Goal: Information Seeking & Learning: Check status

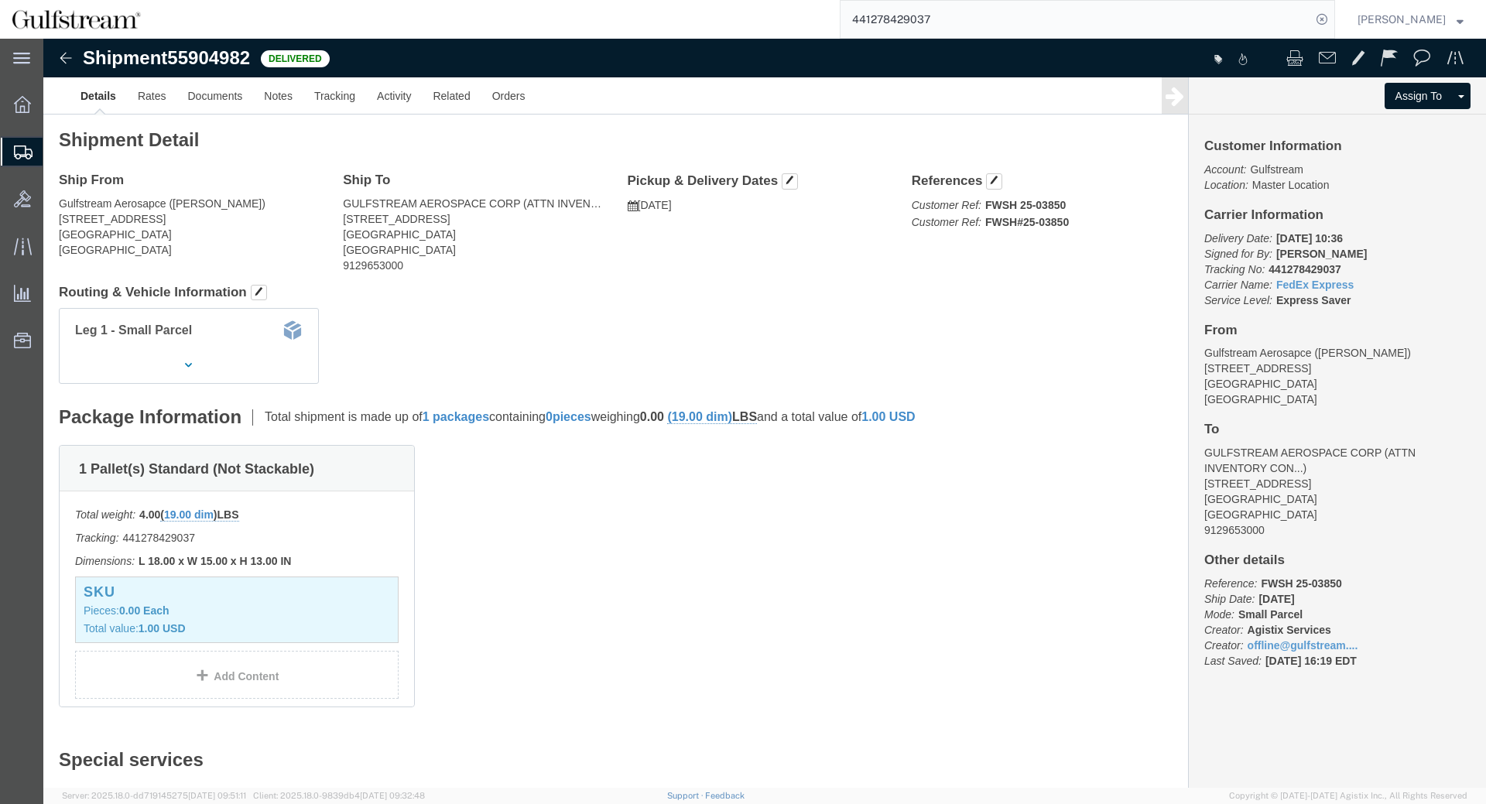
click at [0, 0] on span "Shipment Manager" at bounding box center [0, 0] width 0 height 0
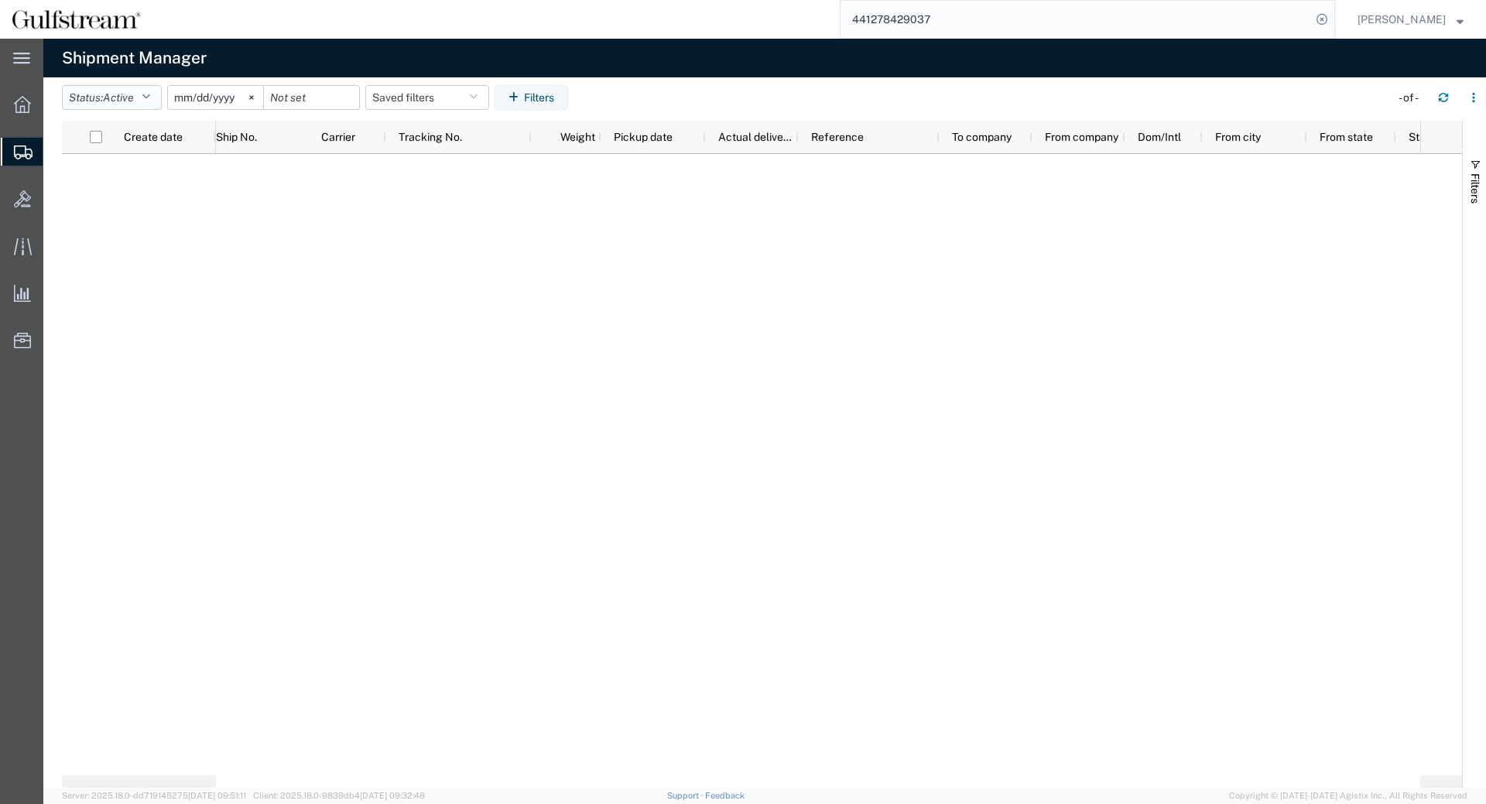
click at [134, 101] on span "Active" at bounding box center [118, 97] width 31 height 12
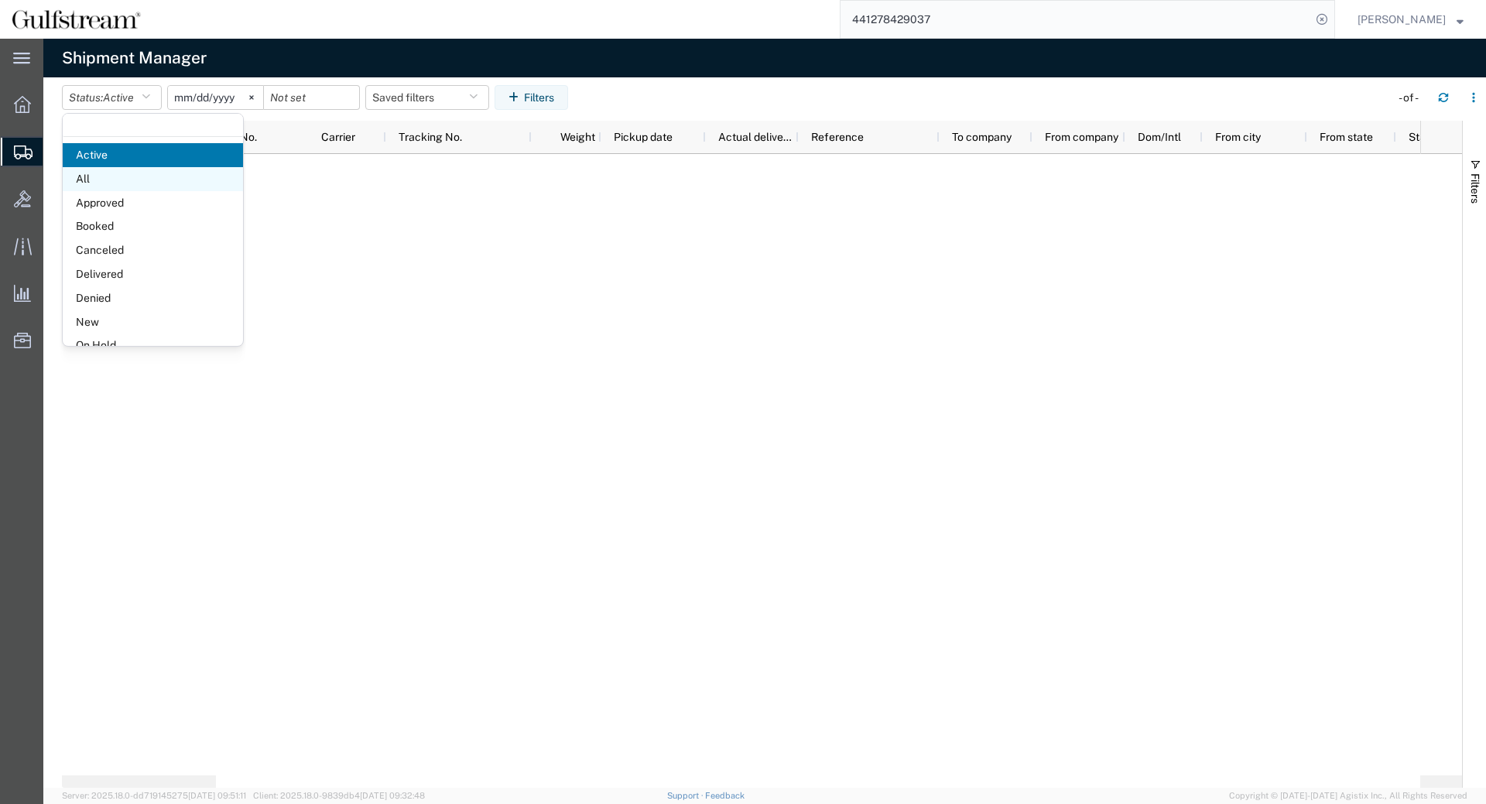
click at [128, 173] on span "All" at bounding box center [153, 179] width 180 height 24
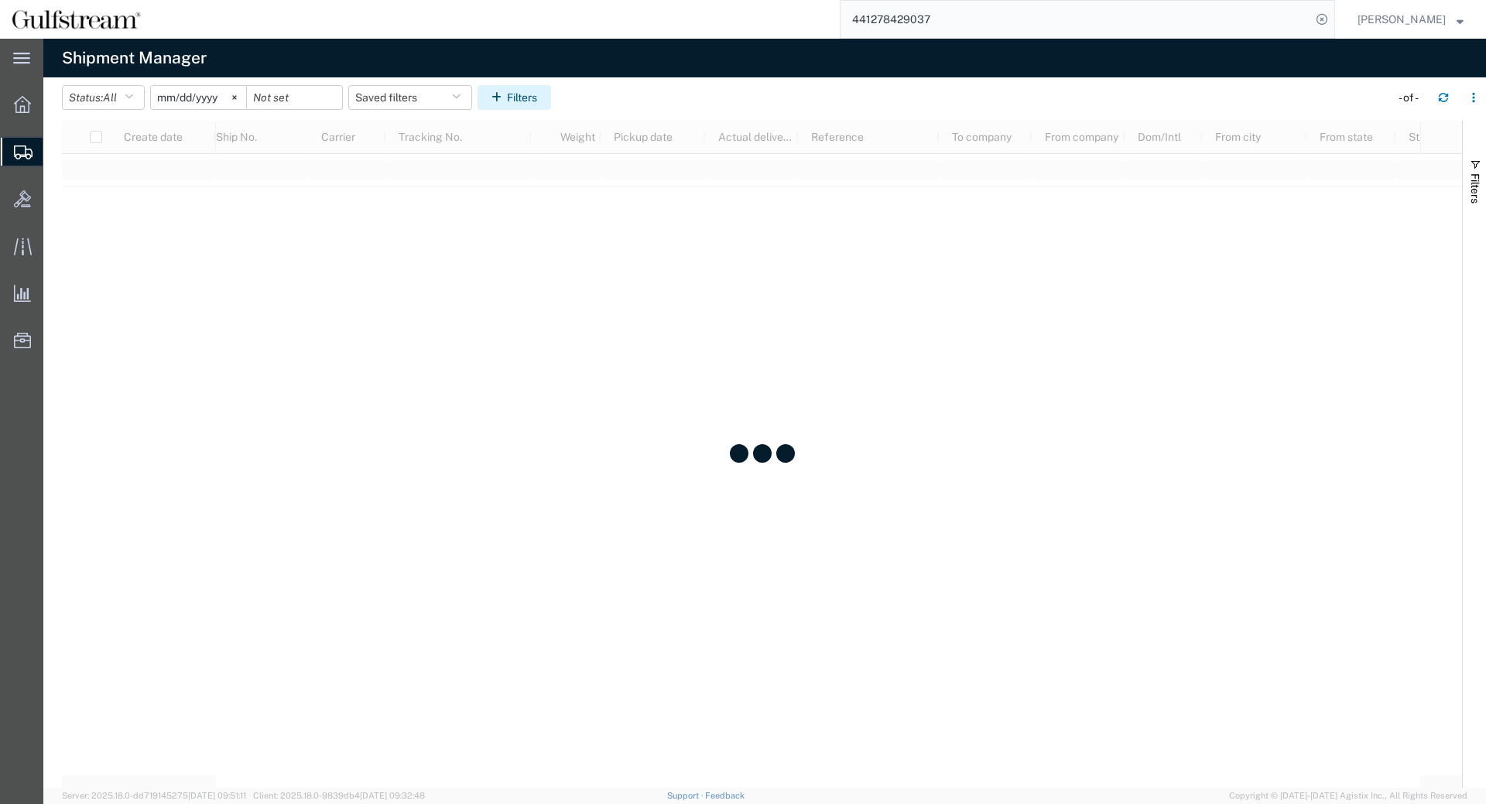
click at [507, 98] on icon "button" at bounding box center [499, 97] width 15 height 11
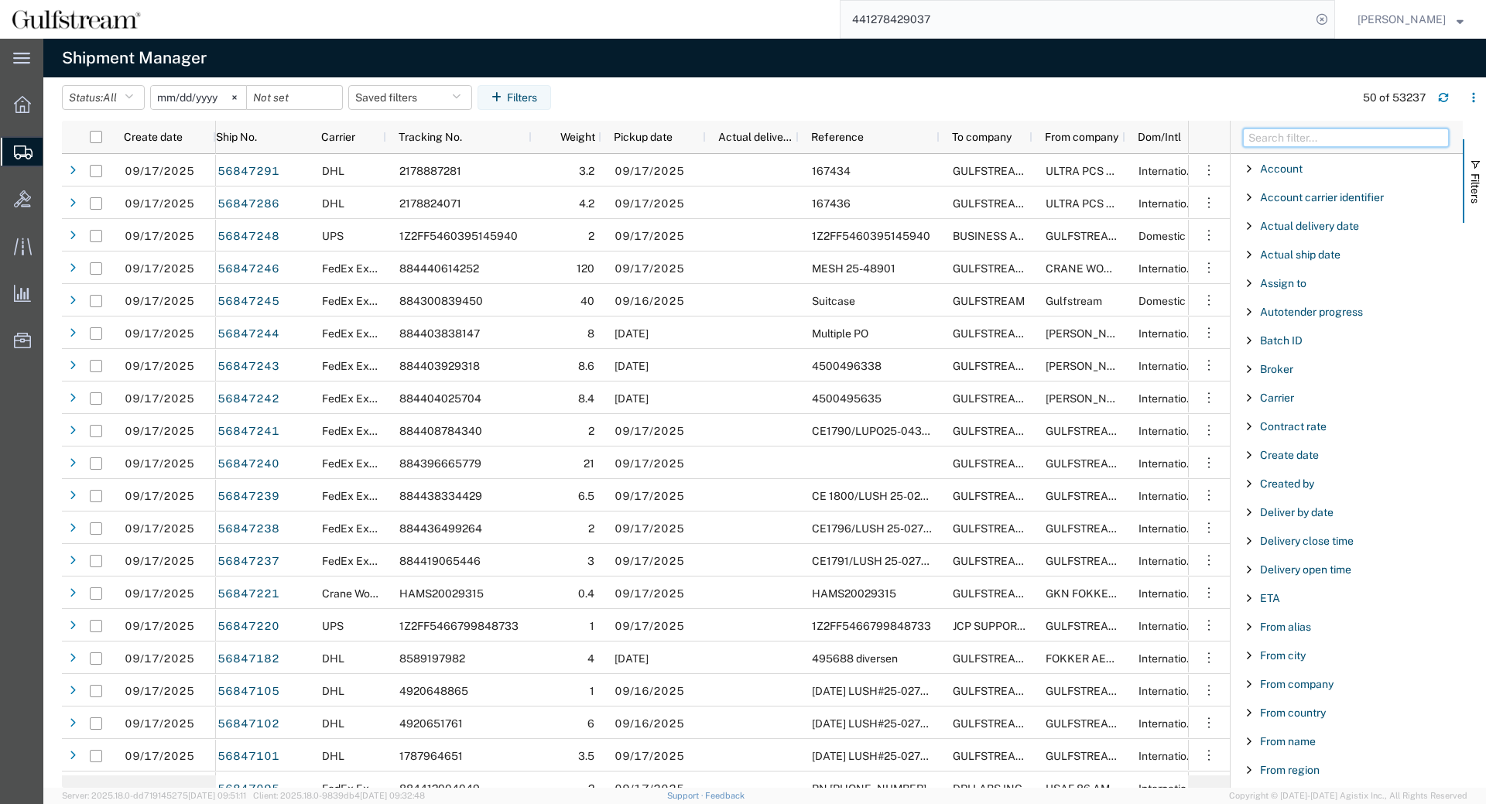
click at [1373, 142] on input "Filter Columns Input" at bounding box center [1346, 138] width 206 height 19
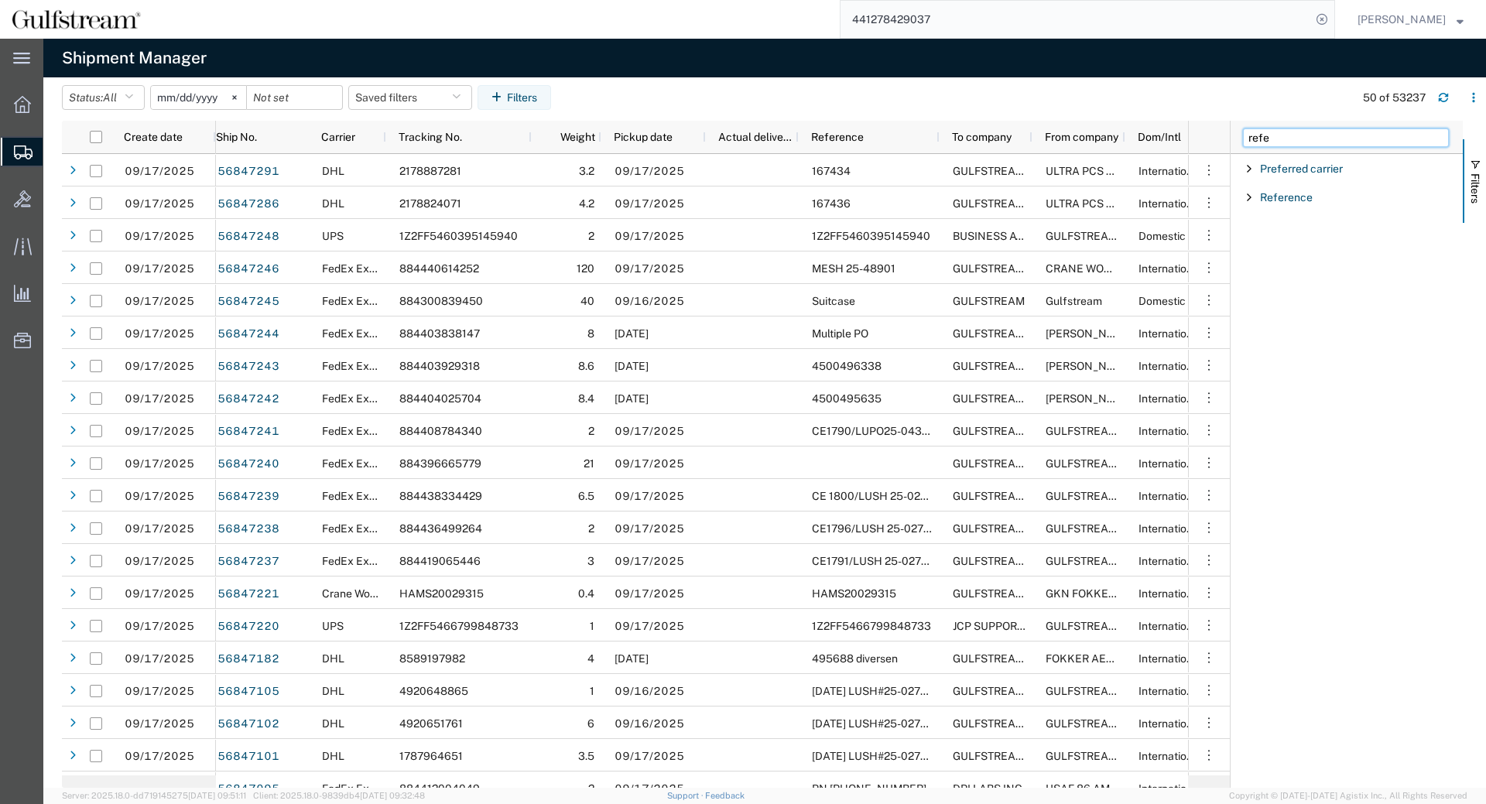
type input "refe"
click at [1252, 197] on span "Filter List 2 Filters" at bounding box center [1249, 197] width 12 height 12
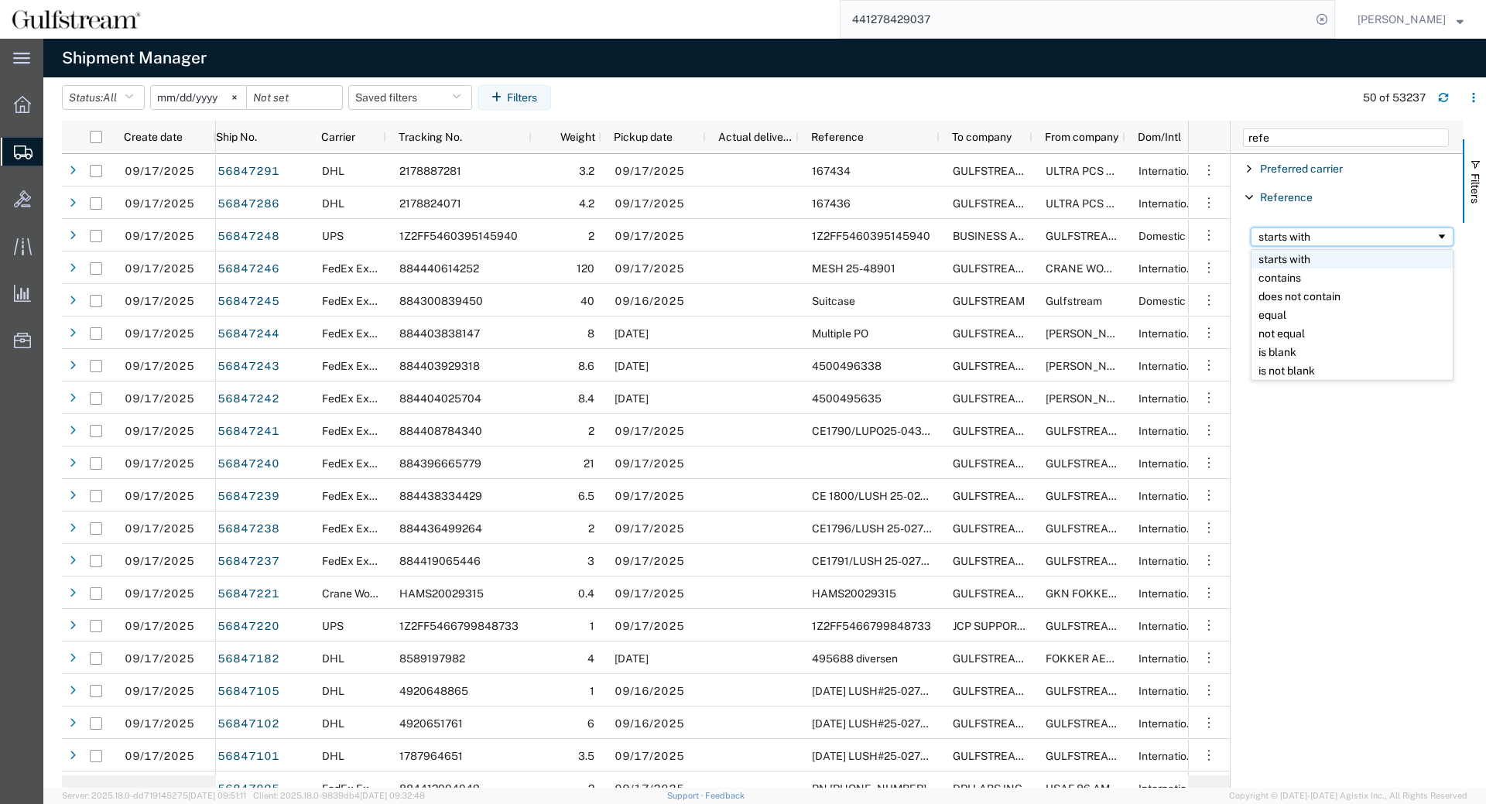
click at [1282, 233] on div "starts with" at bounding box center [1347, 237] width 177 height 12
click at [1312, 266] on input "Filter Value" at bounding box center [1352, 262] width 203 height 19
click at [1319, 272] on div "contains" at bounding box center [1352, 249] width 221 height 63
click at [1321, 265] on input "Filter Value" at bounding box center [1352, 262] width 203 height 19
paste input "LBSH#25-03674.1"
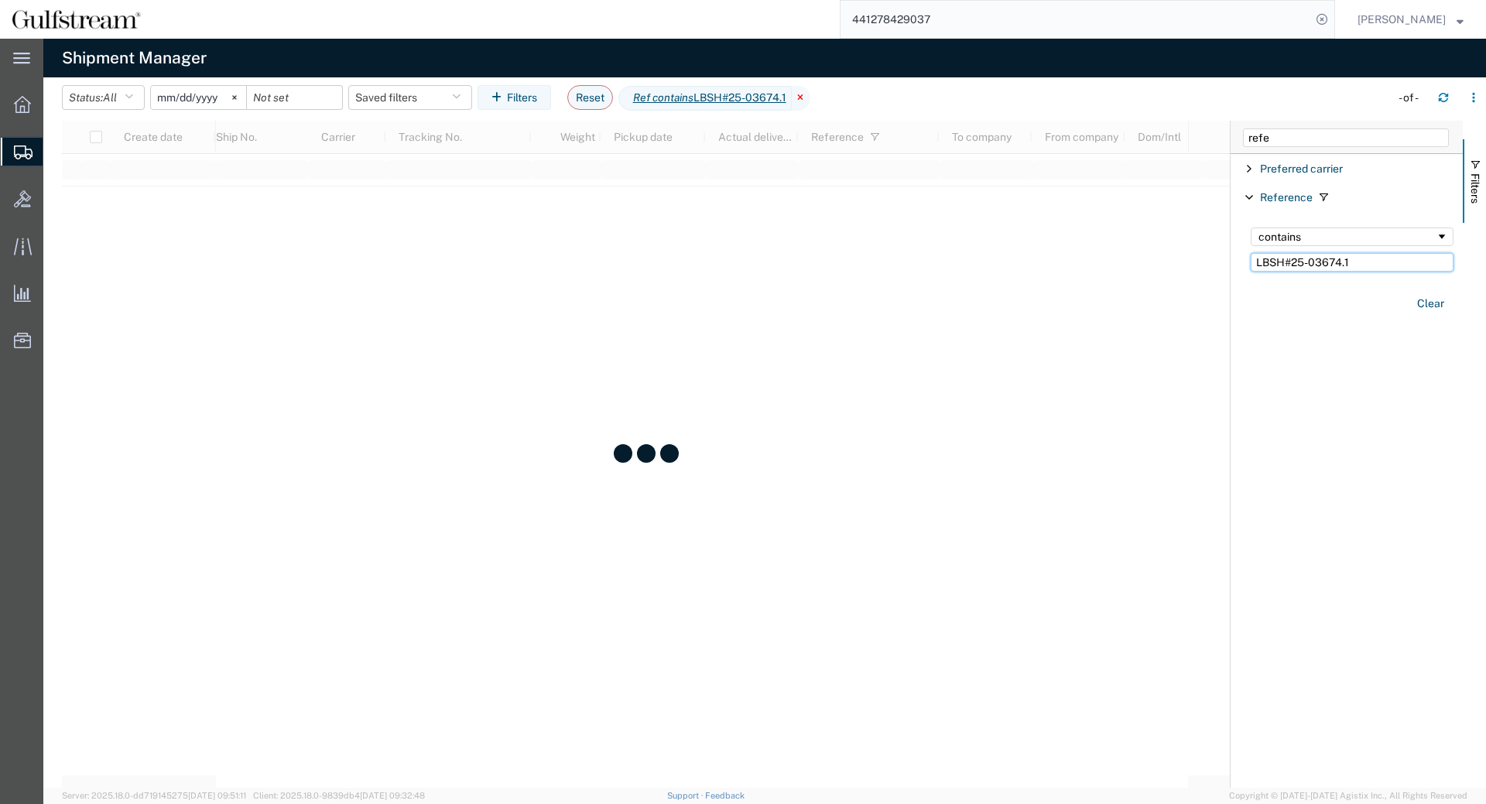
type input "LBSH#25-03674.1"
click at [811, 95] on icon at bounding box center [801, 98] width 19 height 25
click at [1323, 145] on input "refe" at bounding box center [1346, 138] width 206 height 19
drag, startPoint x: 1324, startPoint y: 137, endPoint x: 691, endPoint y: 155, distance: 632.7
click at [1243, 134] on input "refe" at bounding box center [1346, 138] width 206 height 19
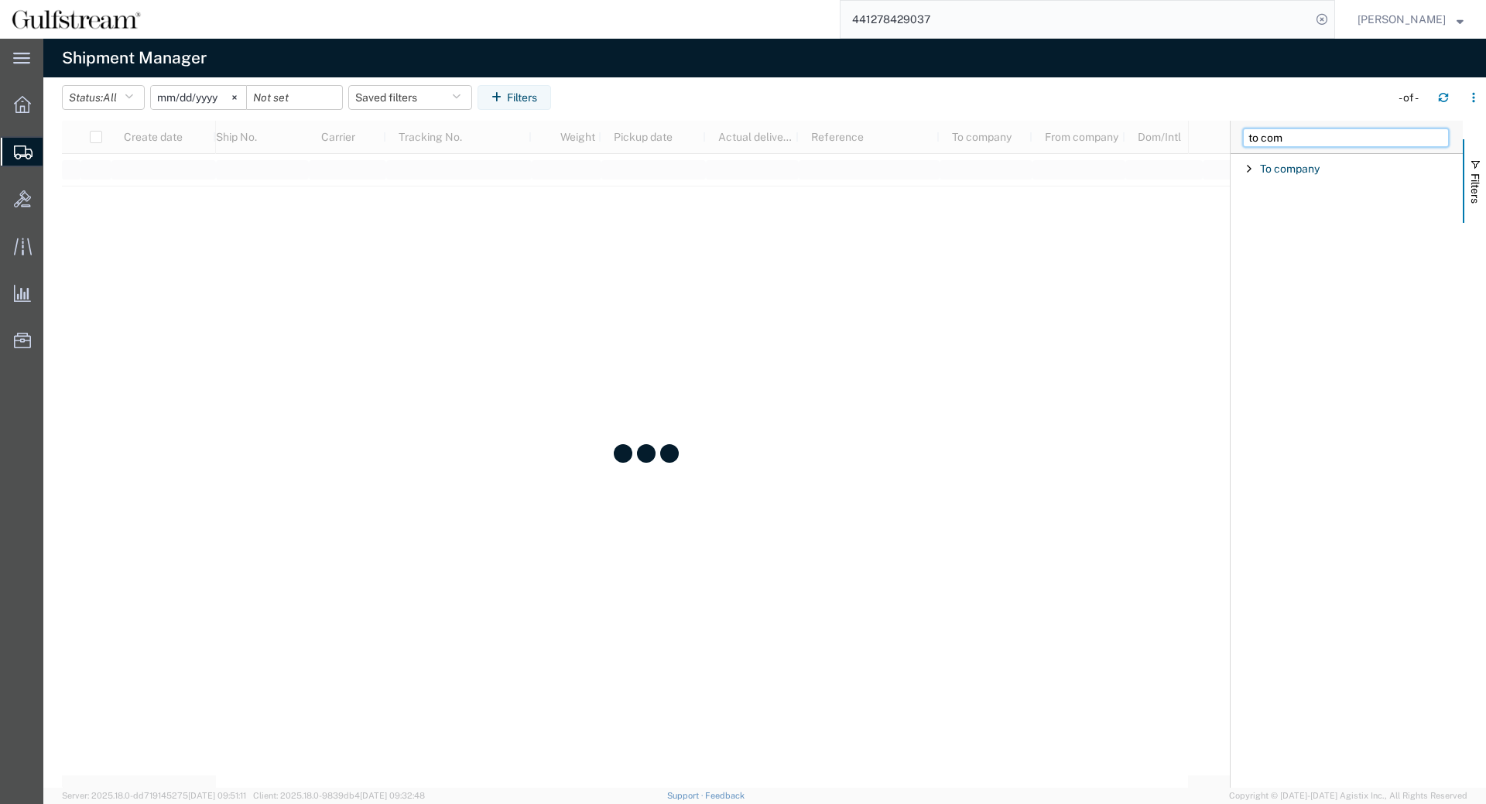
type input "to com"
click at [1252, 171] on span "Filter List 1 Filters" at bounding box center [1249, 169] width 12 height 12
click at [1265, 206] on div "starts with" at bounding box center [1347, 208] width 177 height 12
click at [1301, 226] on input "Filter Value" at bounding box center [1352, 233] width 203 height 19
type input "q"
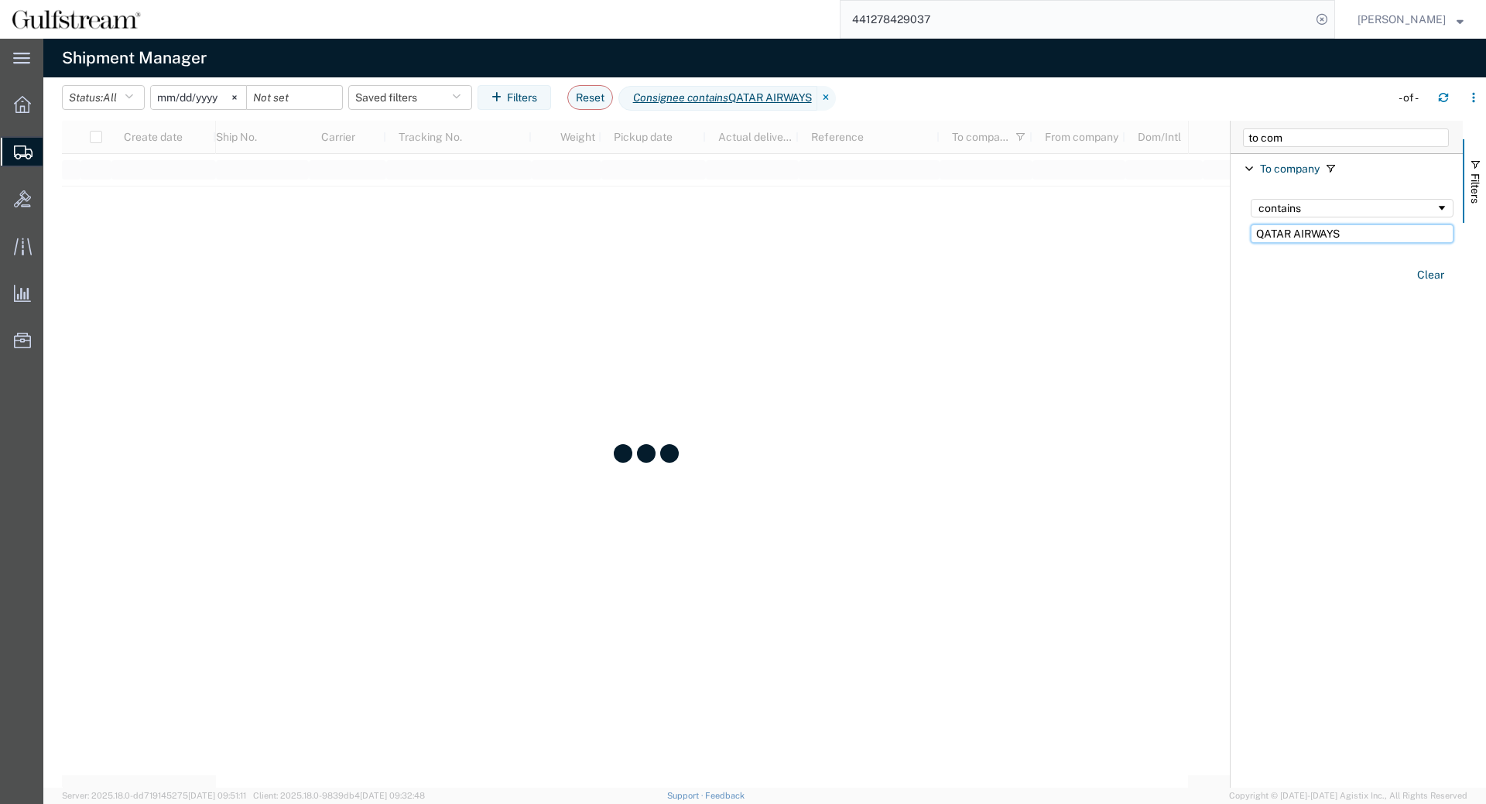
type input "QATAR AIRWAYS"
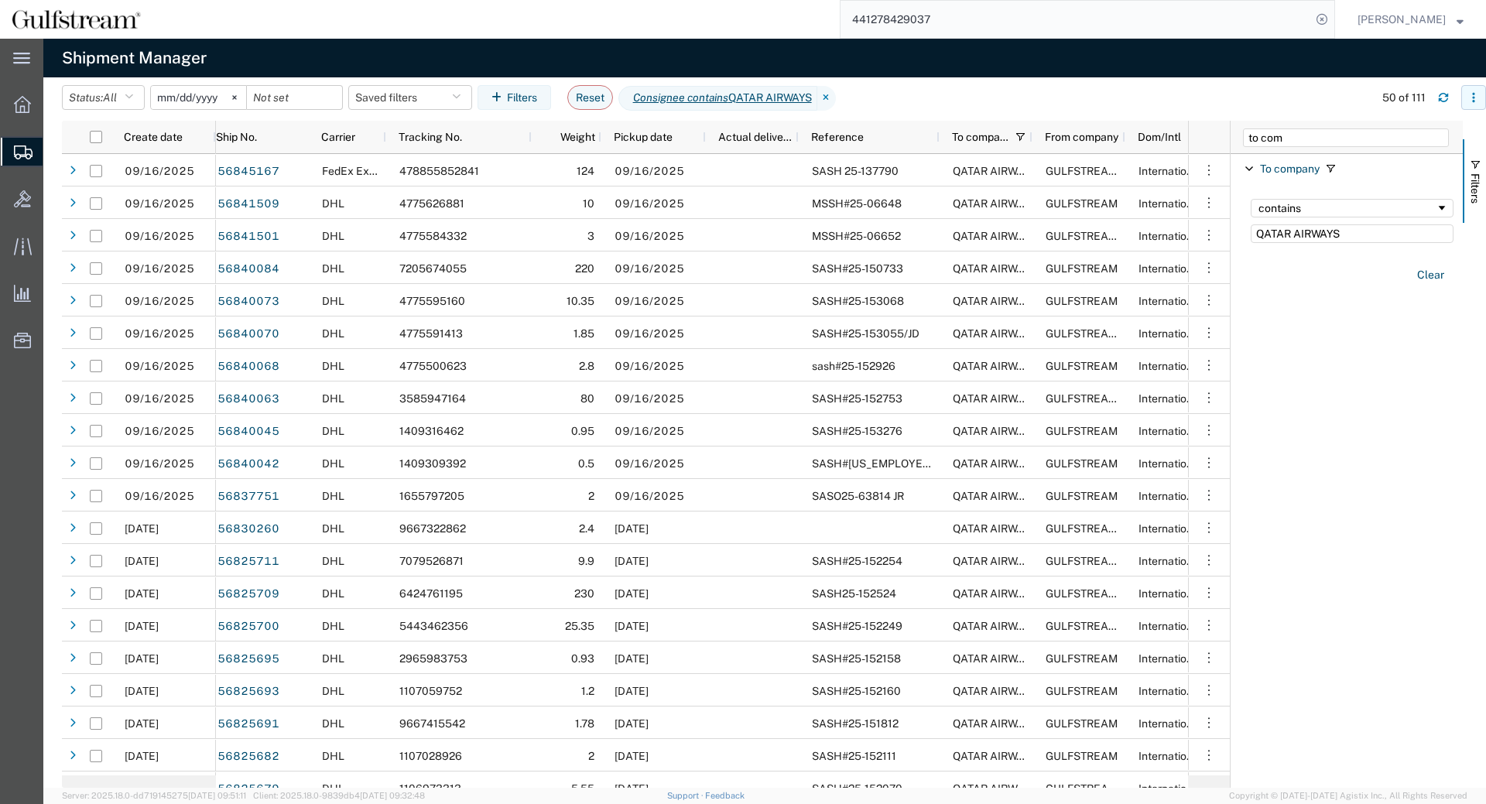
click at [1478, 93] on icon "button" at bounding box center [1474, 97] width 11 height 11
click at [1395, 140] on div "Download" at bounding box center [1394, 138] width 86 height 31
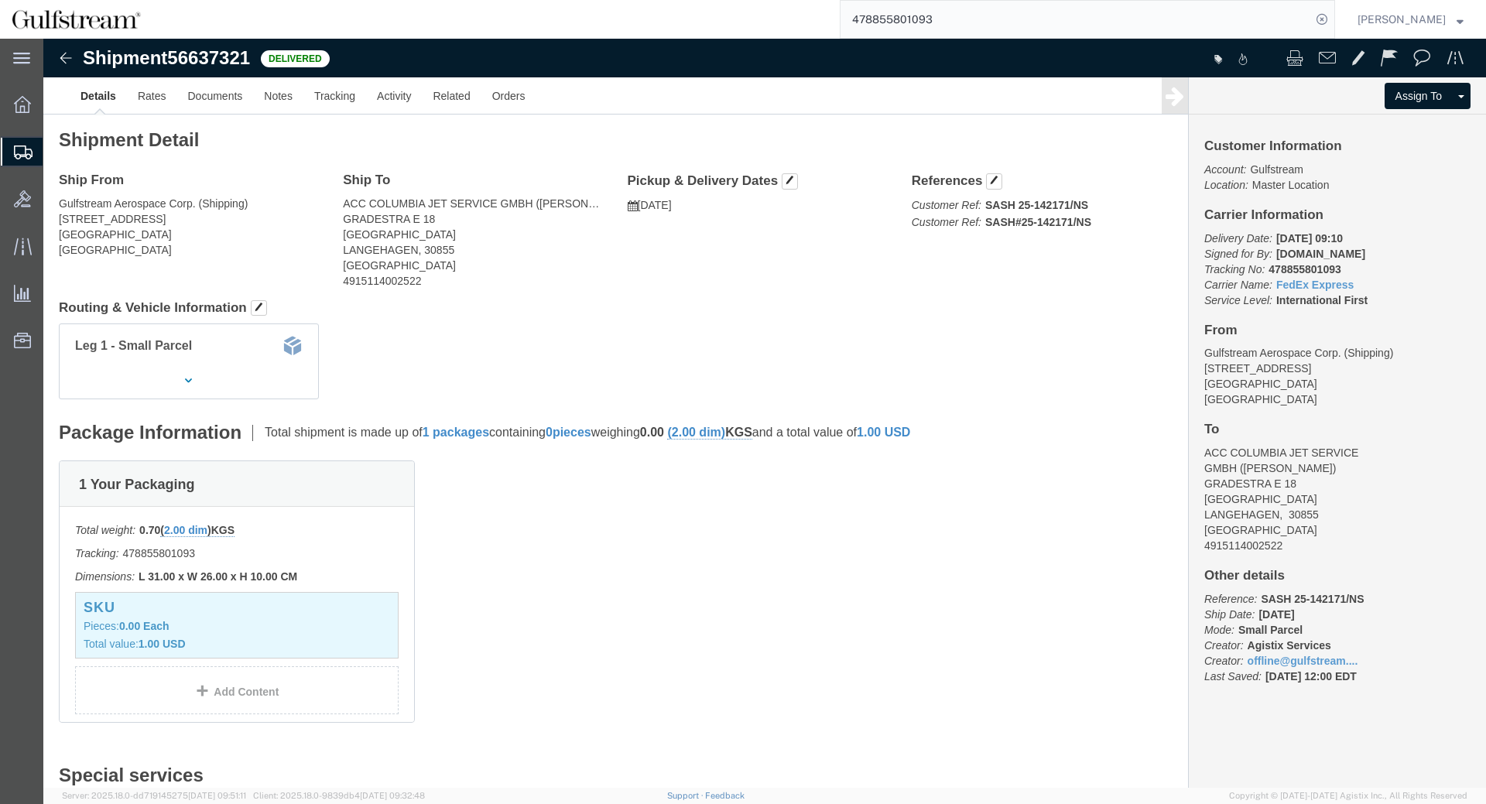
click at [932, 27] on input "478855801093" at bounding box center [1076, 19] width 471 height 37
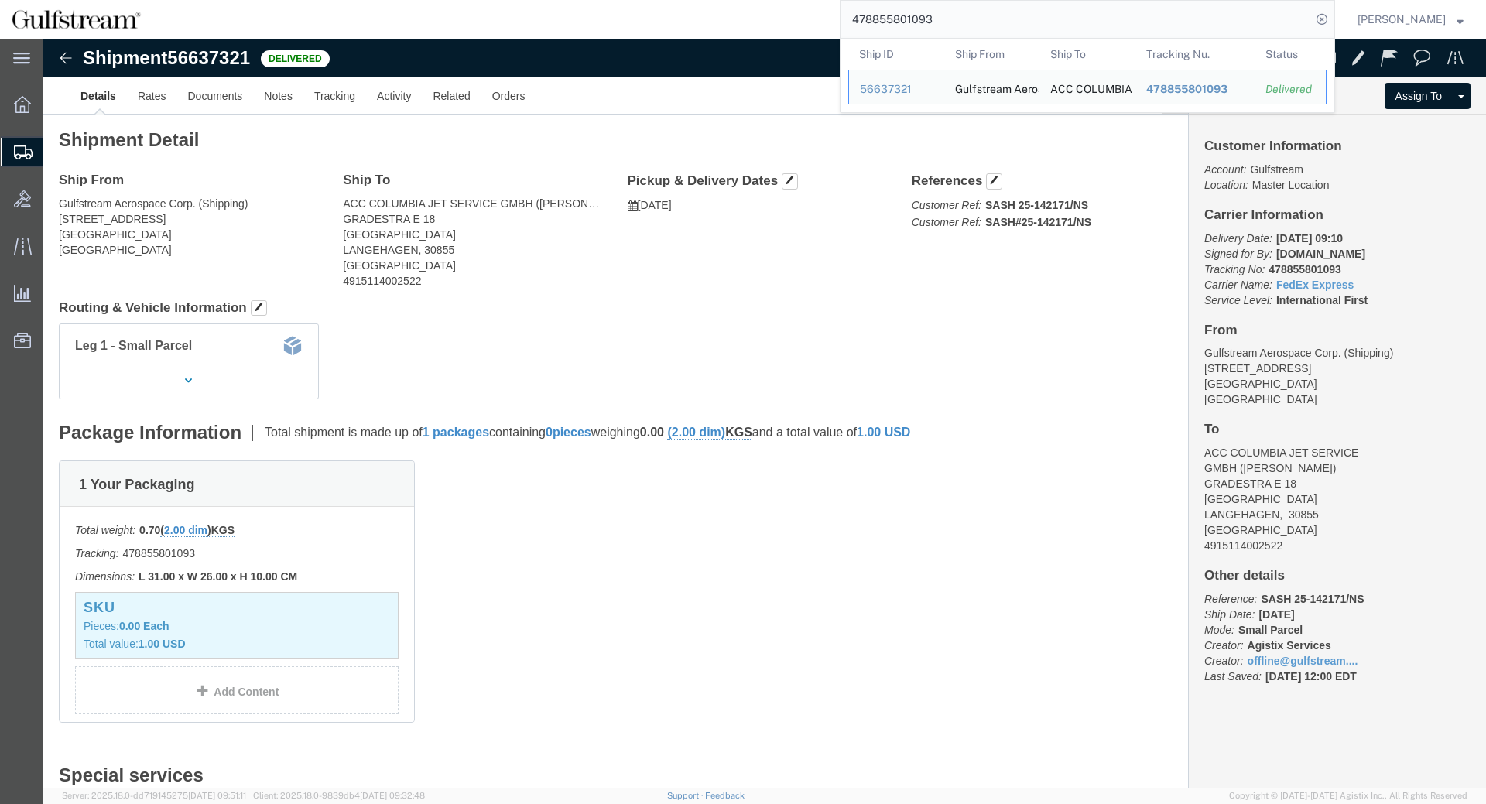
paste input "6889307515"
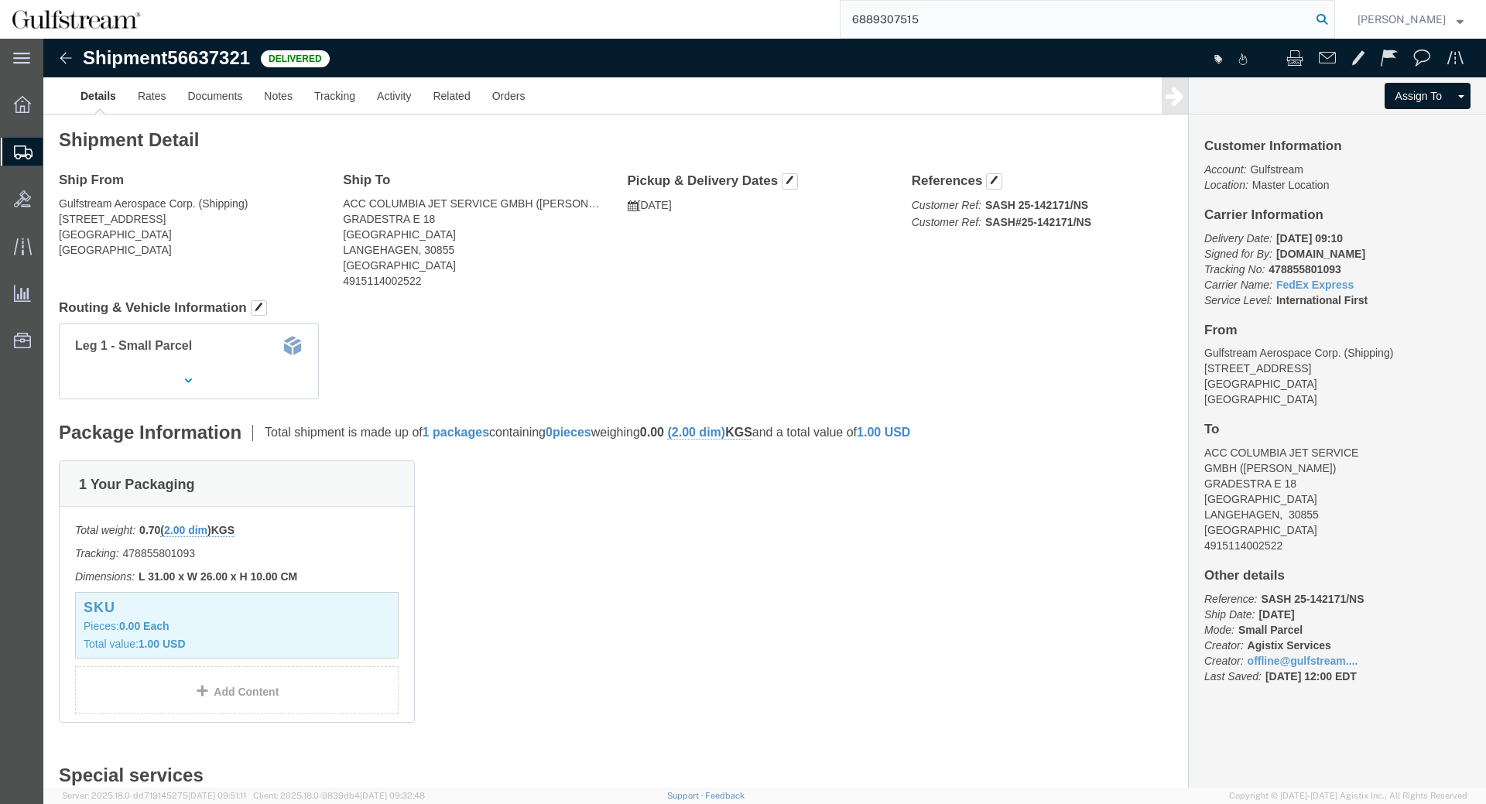
click at [1333, 16] on icon at bounding box center [1322, 20] width 22 height 22
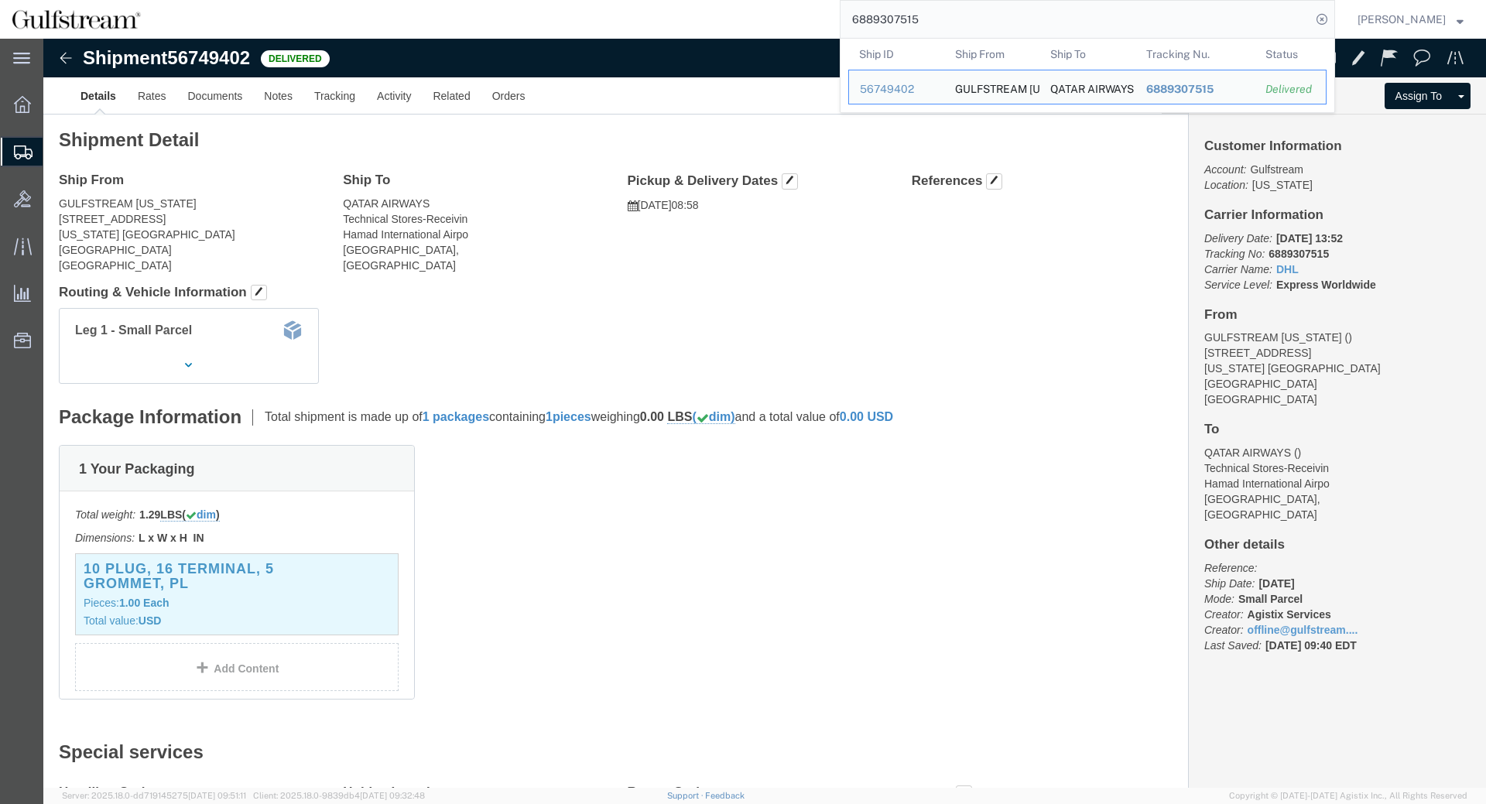
click at [914, 17] on input "6889307515" at bounding box center [1076, 19] width 471 height 37
paste input "2880975160"
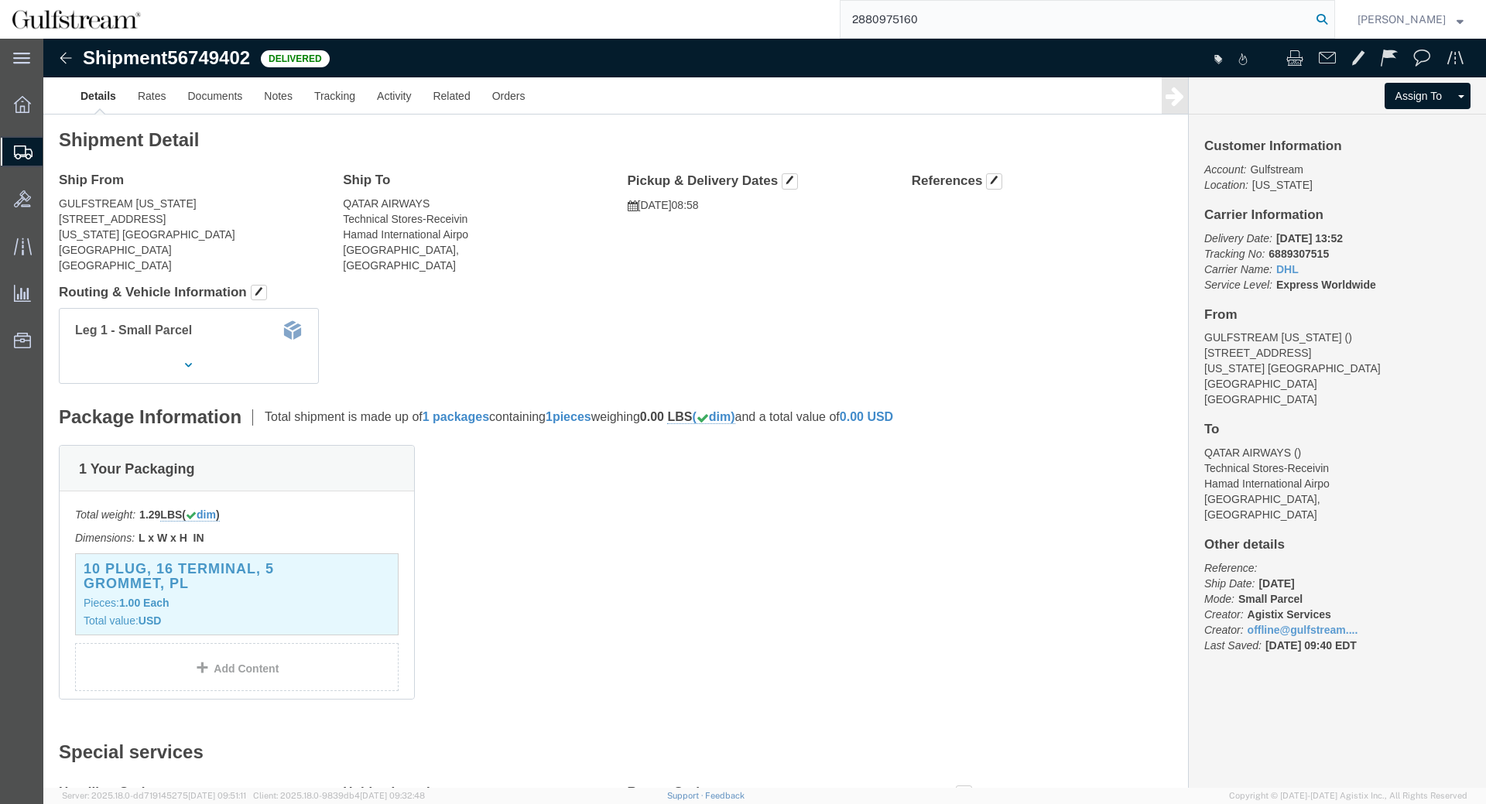
click at [1333, 23] on icon at bounding box center [1322, 20] width 22 height 22
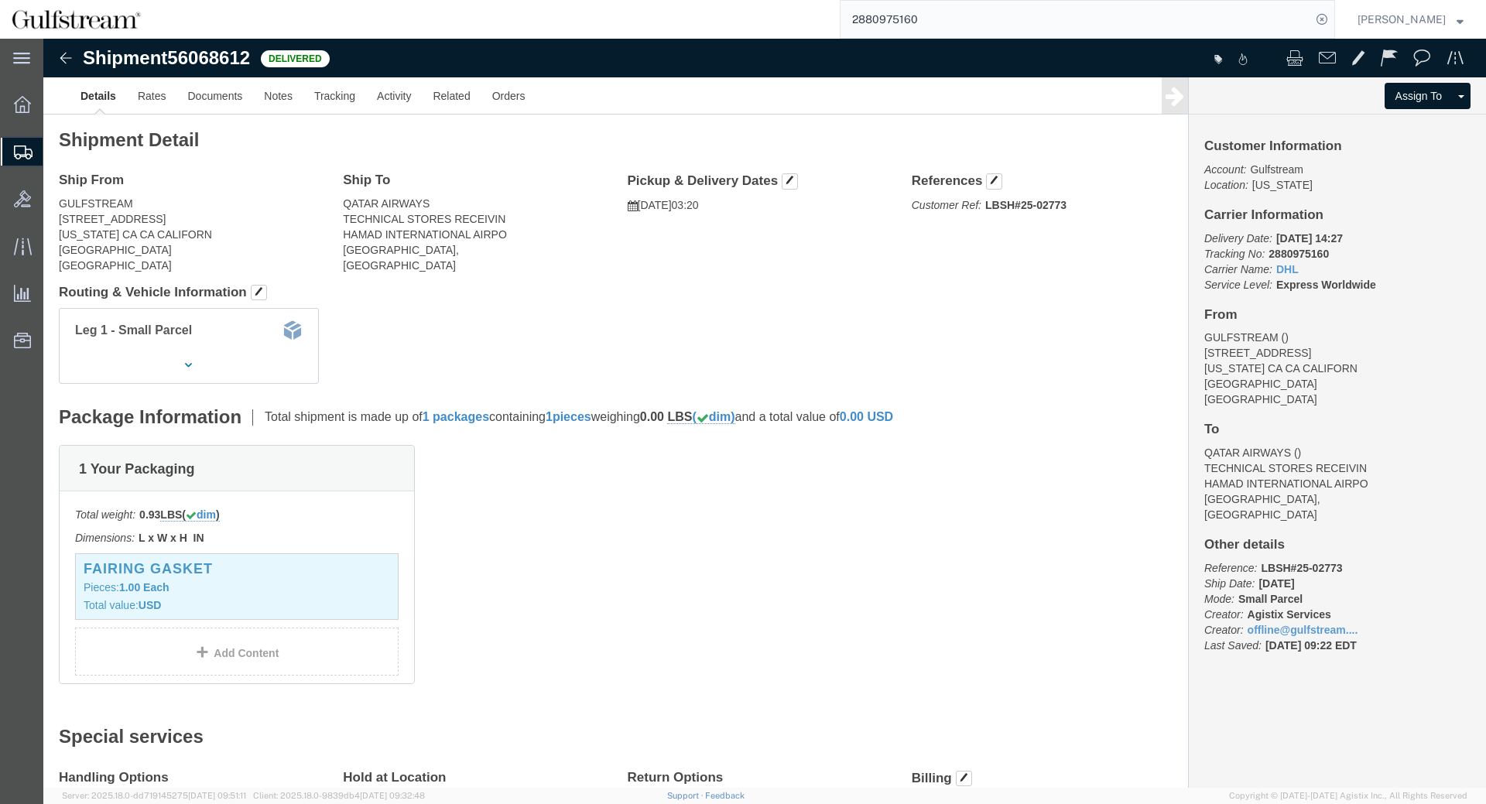
click at [913, 28] on input "2880975160" at bounding box center [1076, 19] width 471 height 37
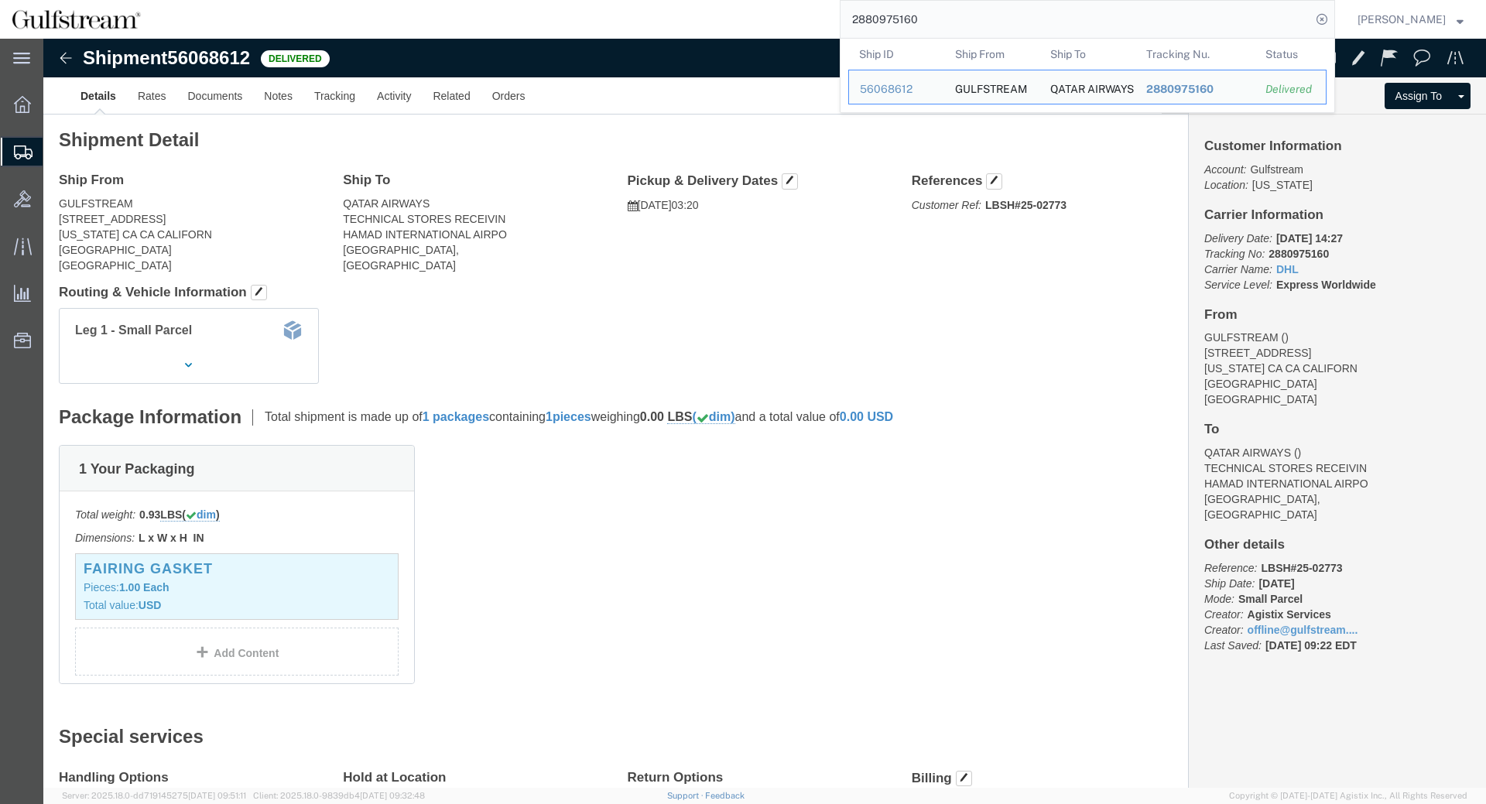
click at [913, 28] on input "2880975160" at bounding box center [1076, 19] width 471 height 37
paste input "015717163"
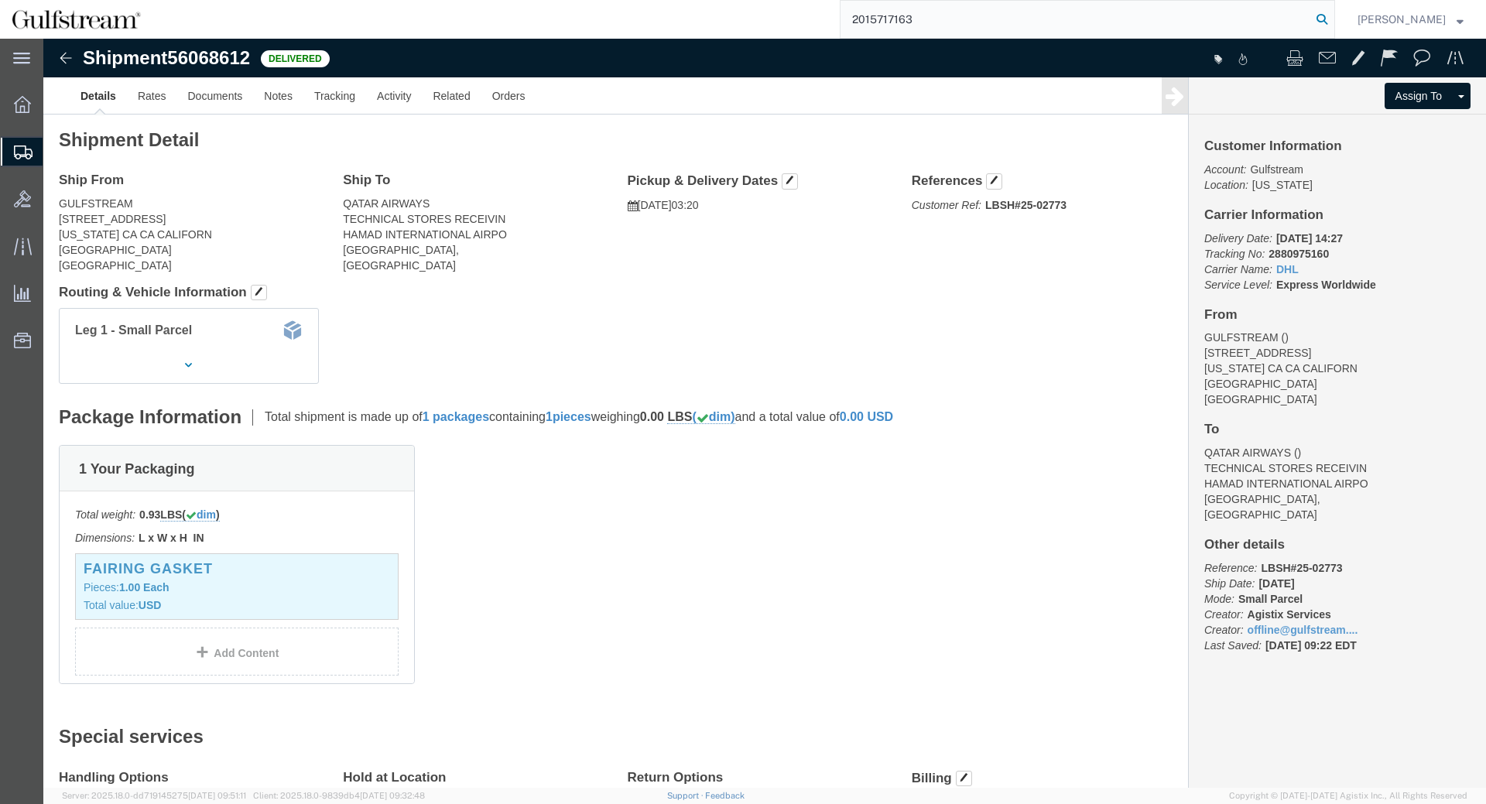
click at [1333, 14] on icon at bounding box center [1322, 20] width 22 height 22
drag, startPoint x: 941, startPoint y: 167, endPoint x: 1020, endPoint y: 167, distance: 79.0
click p "Customer Ref: lbsh#25-03042"
click b "lbsh#25-03042"
drag, startPoint x: 950, startPoint y: 164, endPoint x: 1025, endPoint y: 163, distance: 75.1
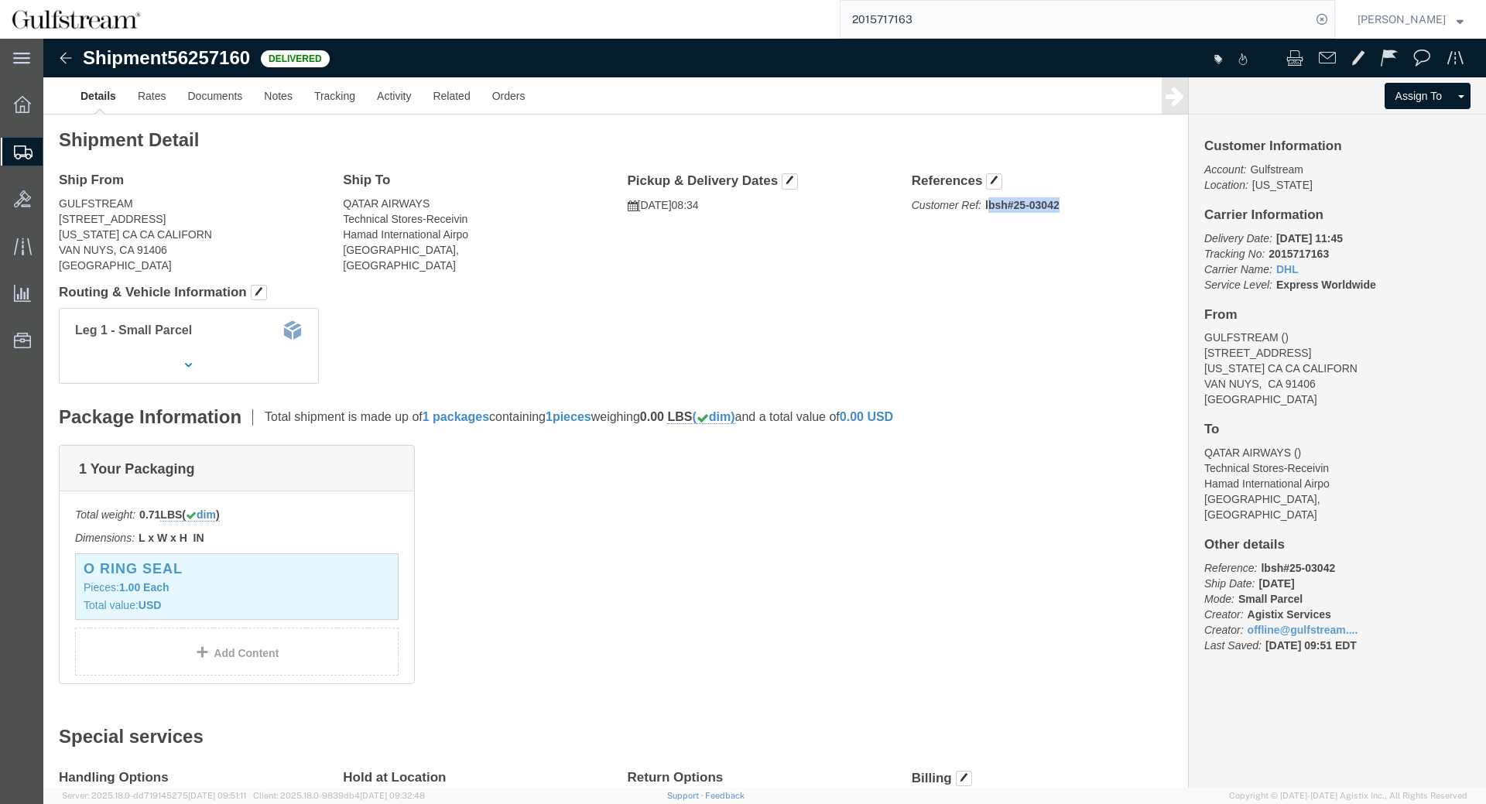
click b "lbsh#25-03042"
click p "Customer Ref: lbsh#25-03042"
click b "lbsh#25-03042"
drag, startPoint x: 936, startPoint y: 167, endPoint x: 1031, endPoint y: 166, distance: 95.2
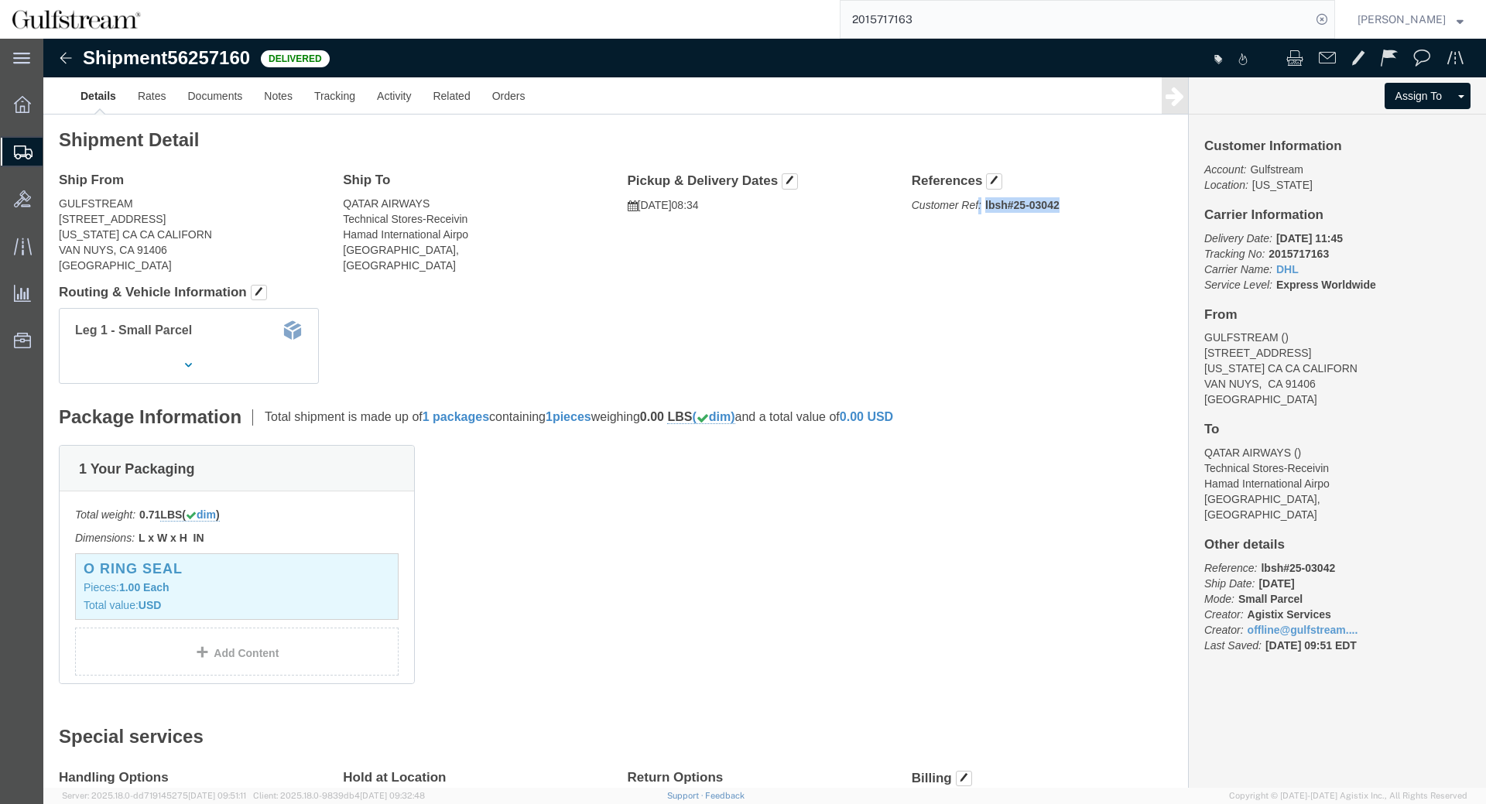
click p "Customer Ref: lbsh#25-03042"
click b "lbsh#25-03042"
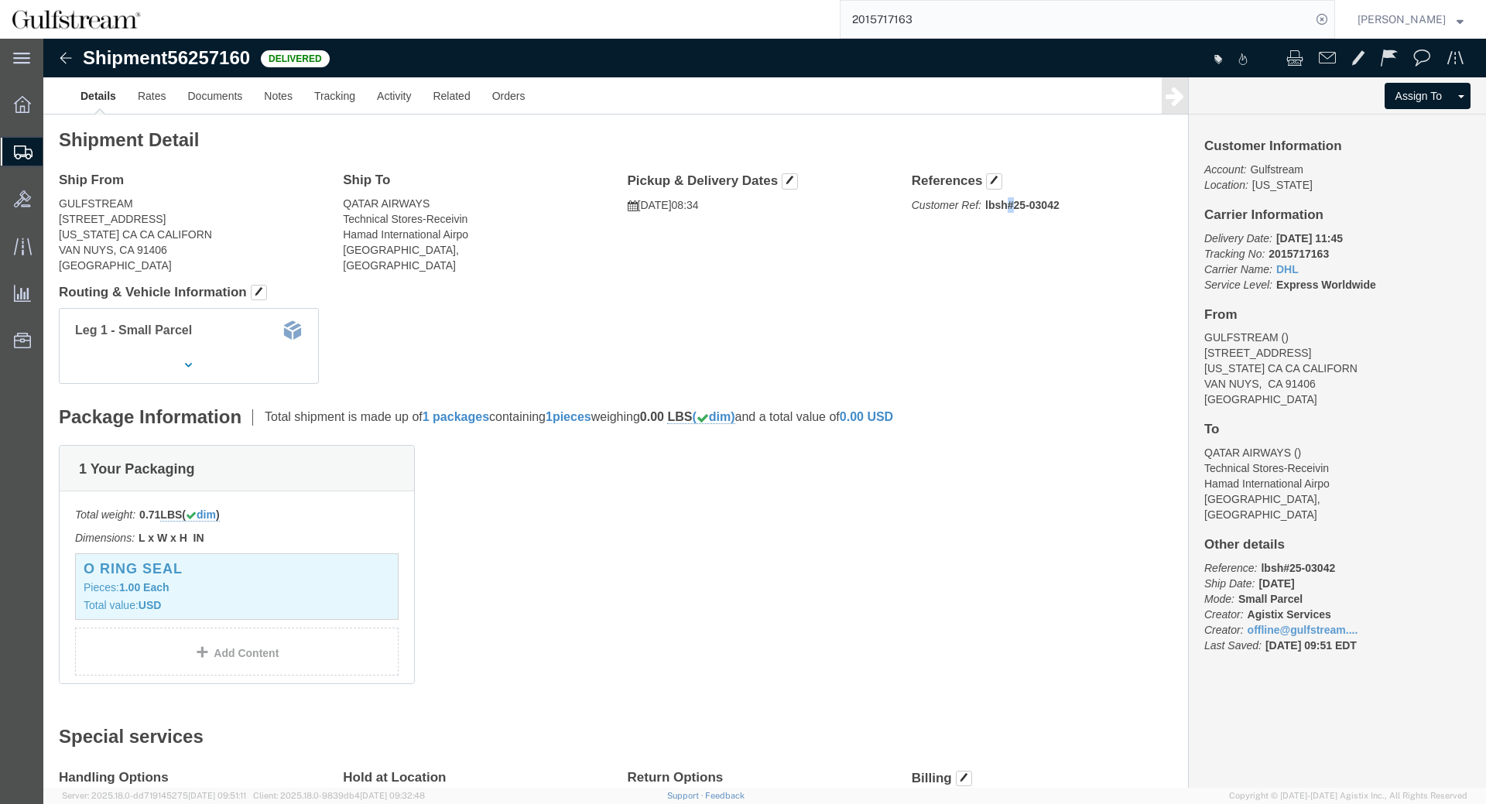
click b "lbsh#25-03042"
click at [896, 36] on input "2015717163" at bounding box center [1076, 19] width 471 height 37
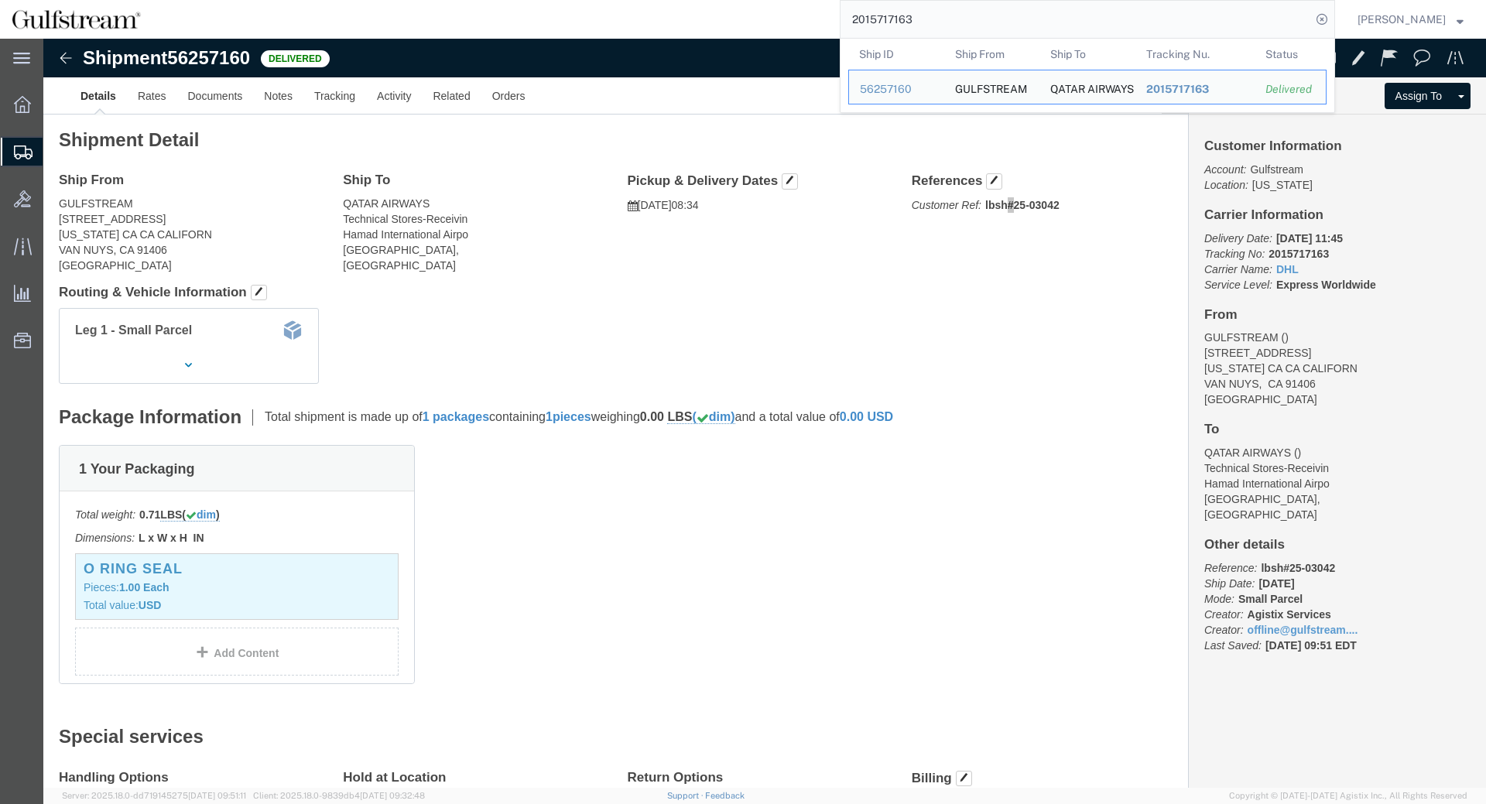
click at [897, 17] on input "2015717163" at bounding box center [1076, 19] width 471 height 37
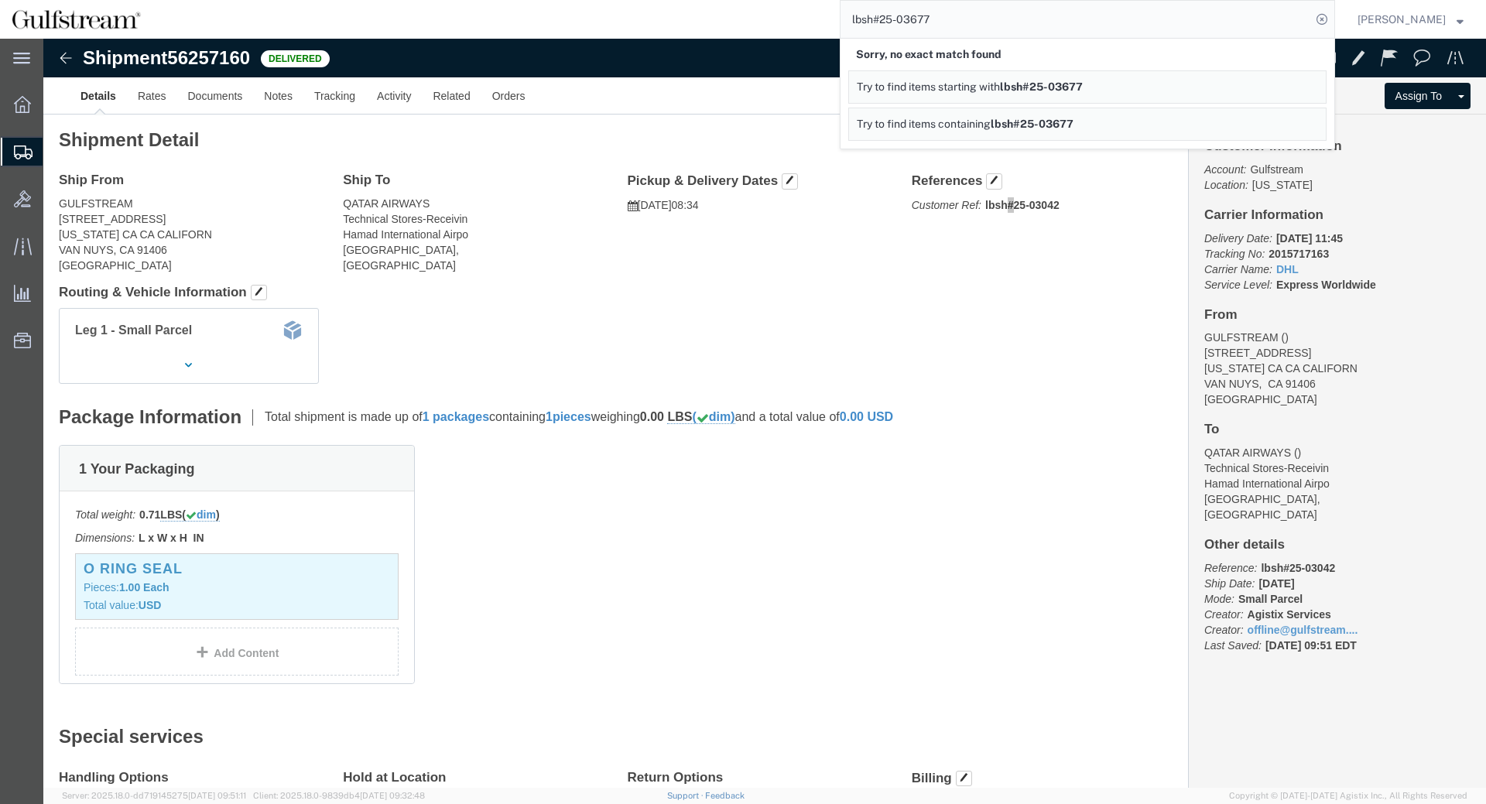
click at [1070, 123] on span "lbsh#25-03677" at bounding box center [1032, 124] width 83 height 12
drag, startPoint x: 893, startPoint y: 19, endPoint x: 372, endPoint y: 7, distance: 521.1
click at [841, 5] on input "lbsh#25-03677" at bounding box center [1076, 19] width 471 height 37
type input "25-03677"
click at [1333, 21] on icon at bounding box center [1322, 20] width 22 height 22
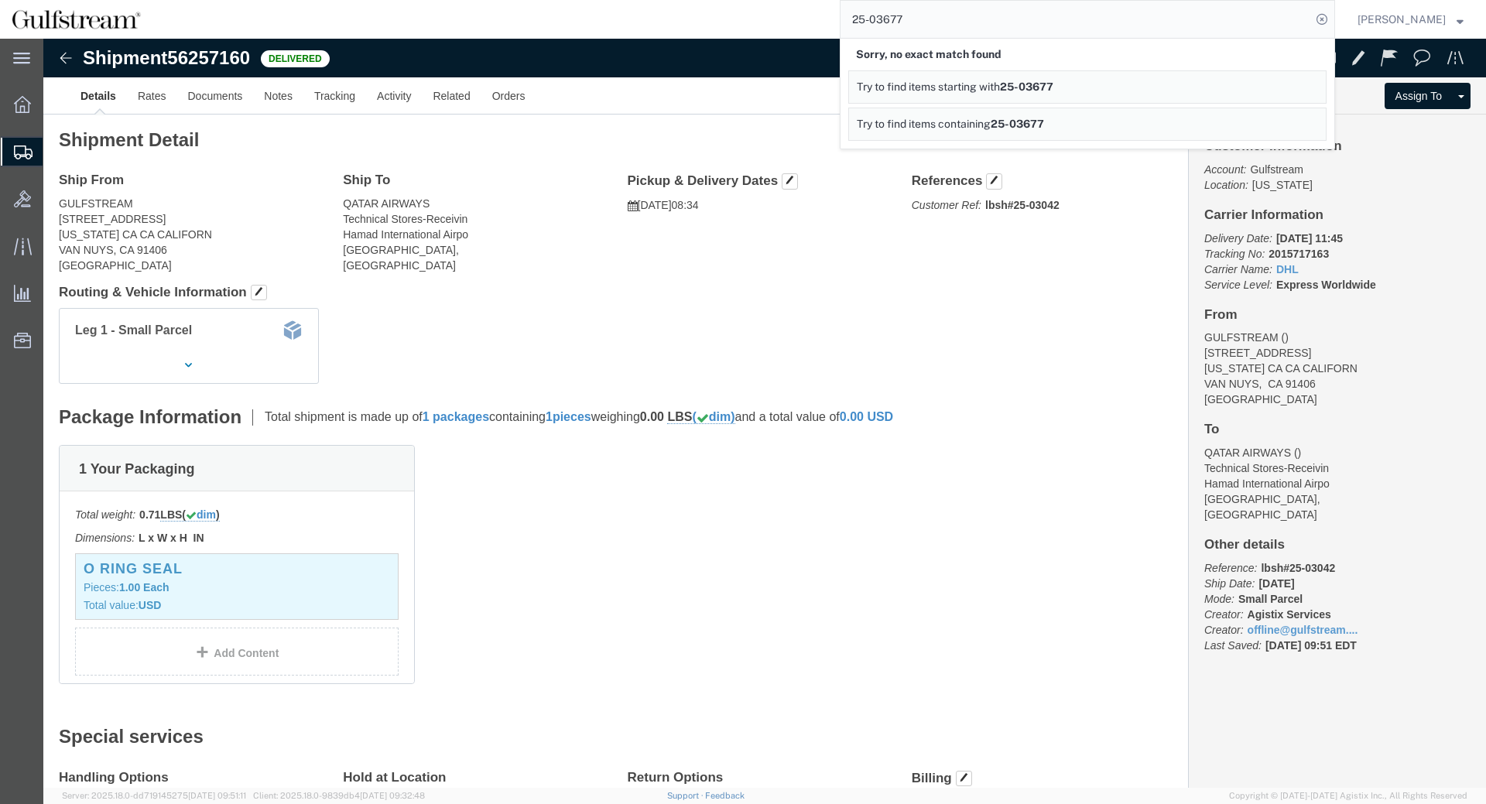
click at [982, 128] on span "Try to find items containing" at bounding box center [924, 124] width 134 height 12
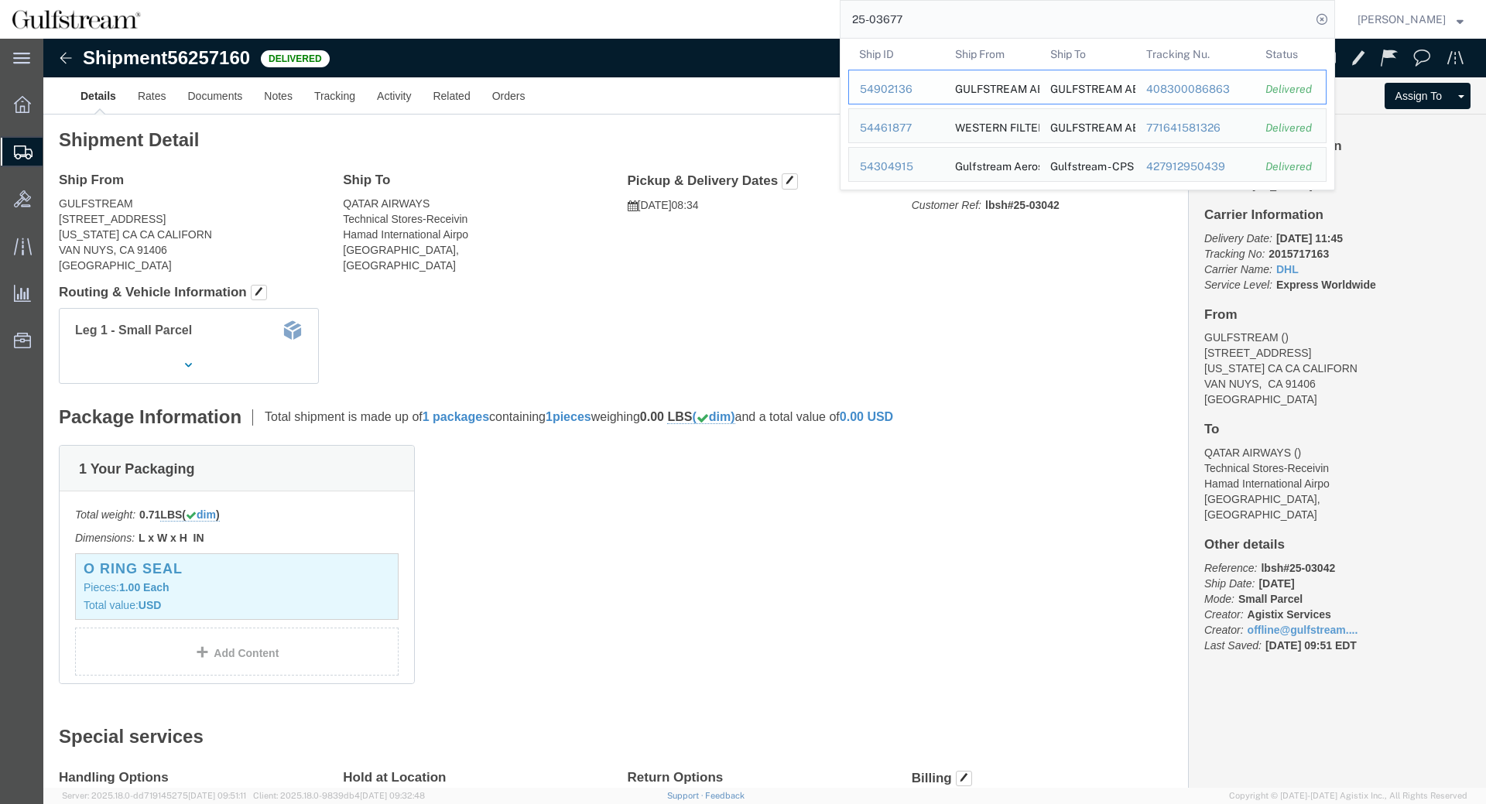
click at [1184, 86] on div "408300086863" at bounding box center [1195, 89] width 98 height 16
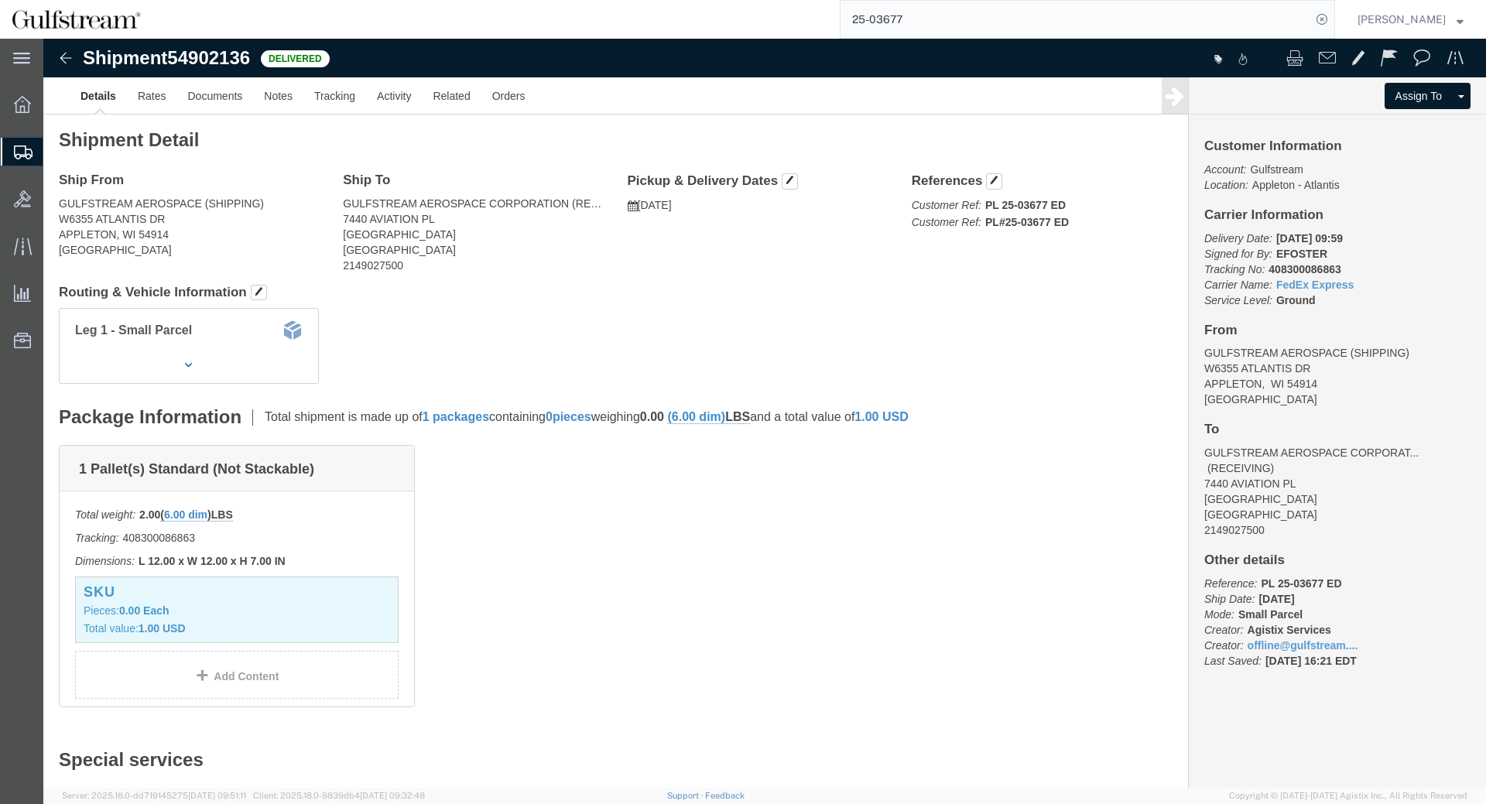
click at [989, 24] on input "25-03677" at bounding box center [1076, 19] width 471 height 37
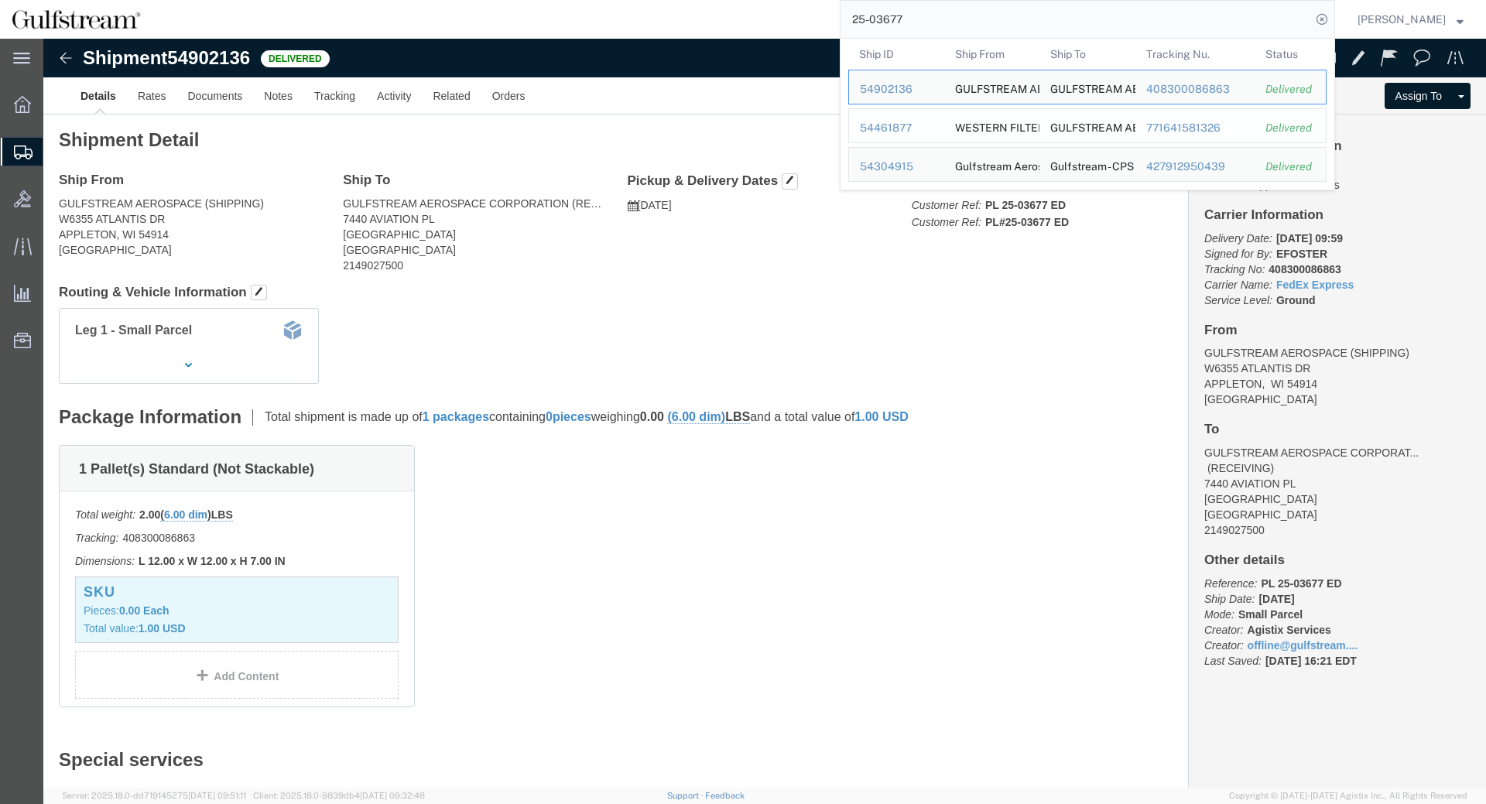
click at [1211, 124] on div "771641581326" at bounding box center [1195, 128] width 98 height 16
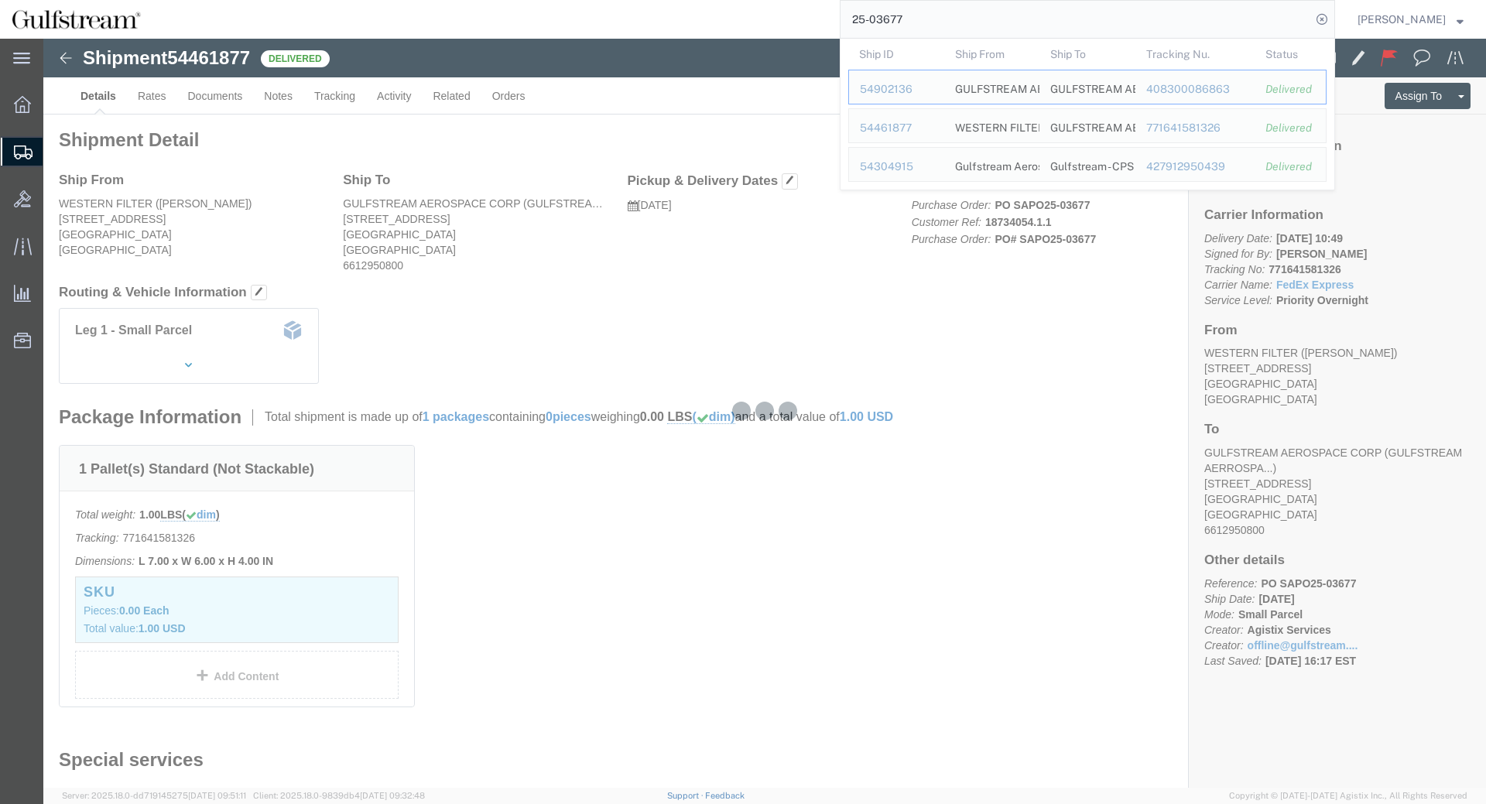
click at [1105, 5] on input "25-03677" at bounding box center [1076, 19] width 471 height 37
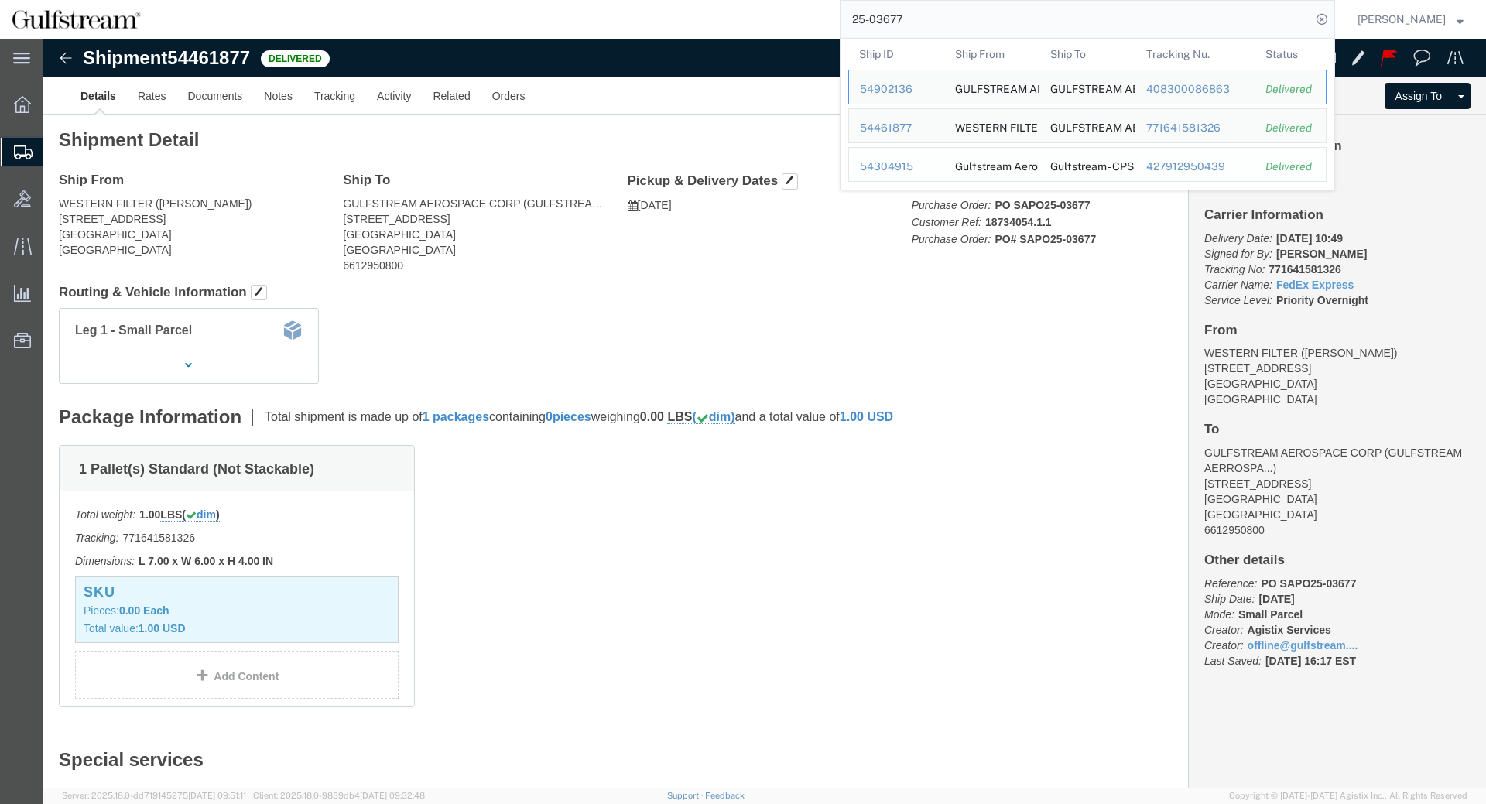
click at [1198, 159] on div "427912950439" at bounding box center [1195, 167] width 98 height 16
